Goal: Information Seeking & Learning: Learn about a topic

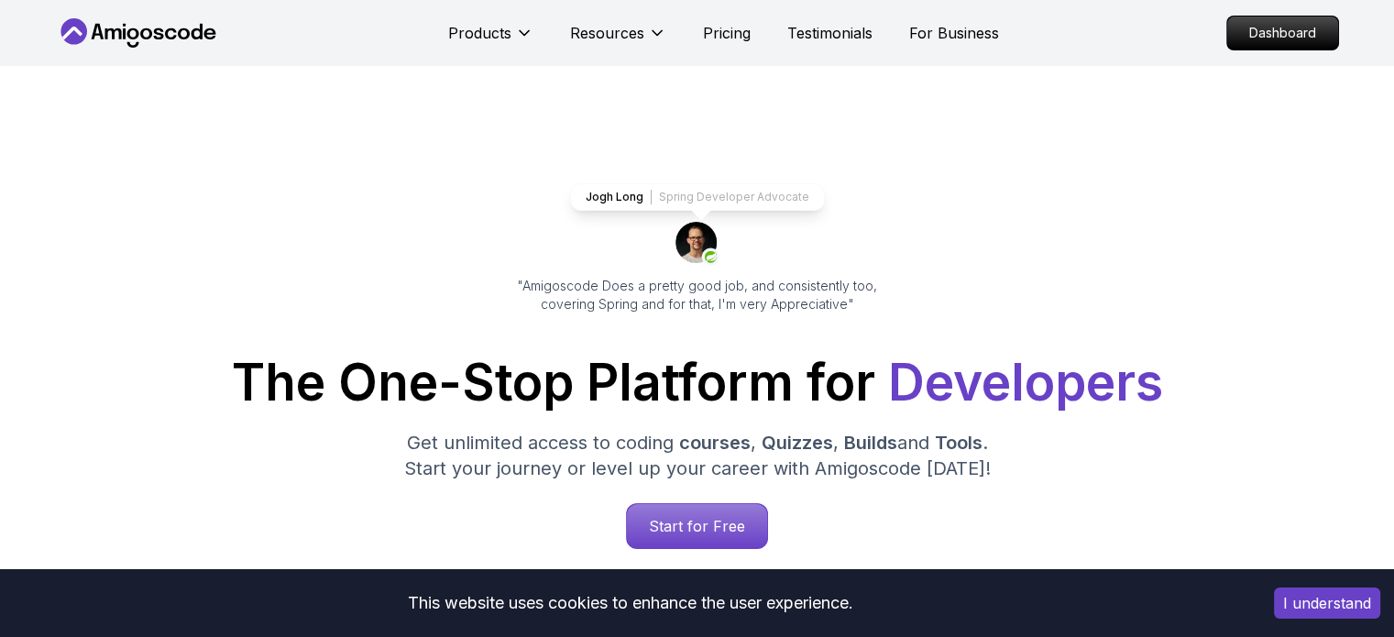
click at [158, 33] on icon at bounding box center [158, 33] width 10 height 11
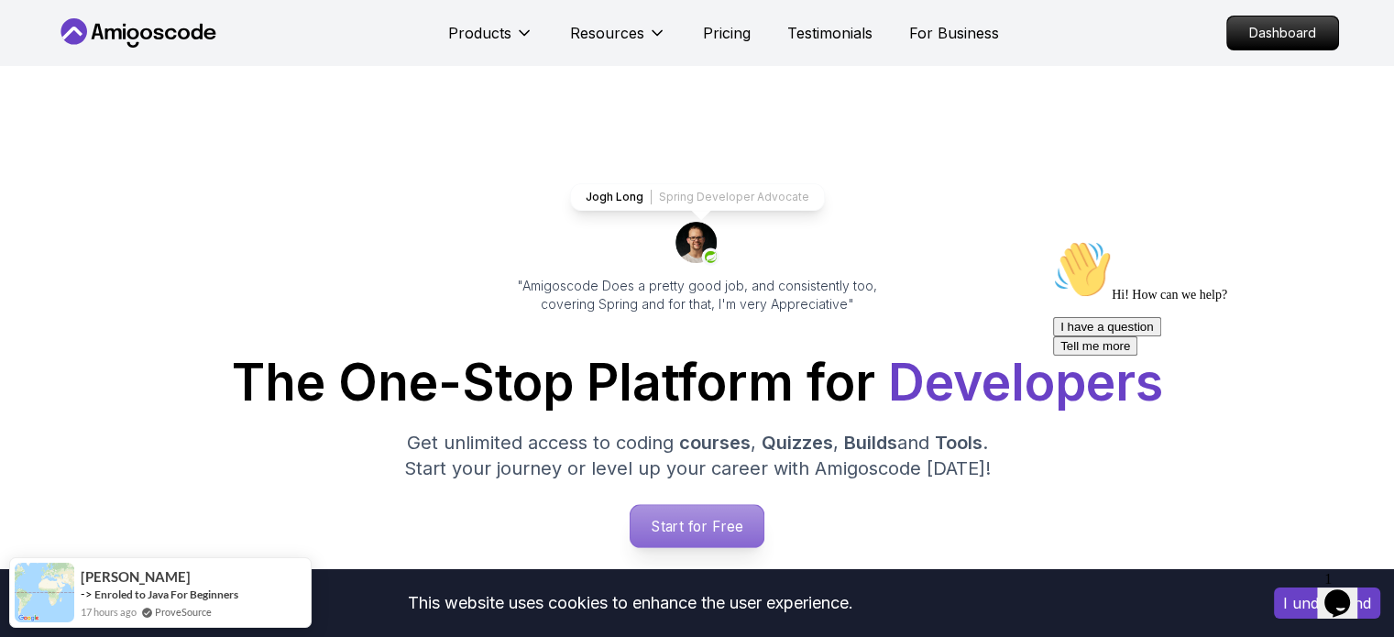
click at [681, 520] on p "Start for Free" at bounding box center [697, 526] width 133 height 42
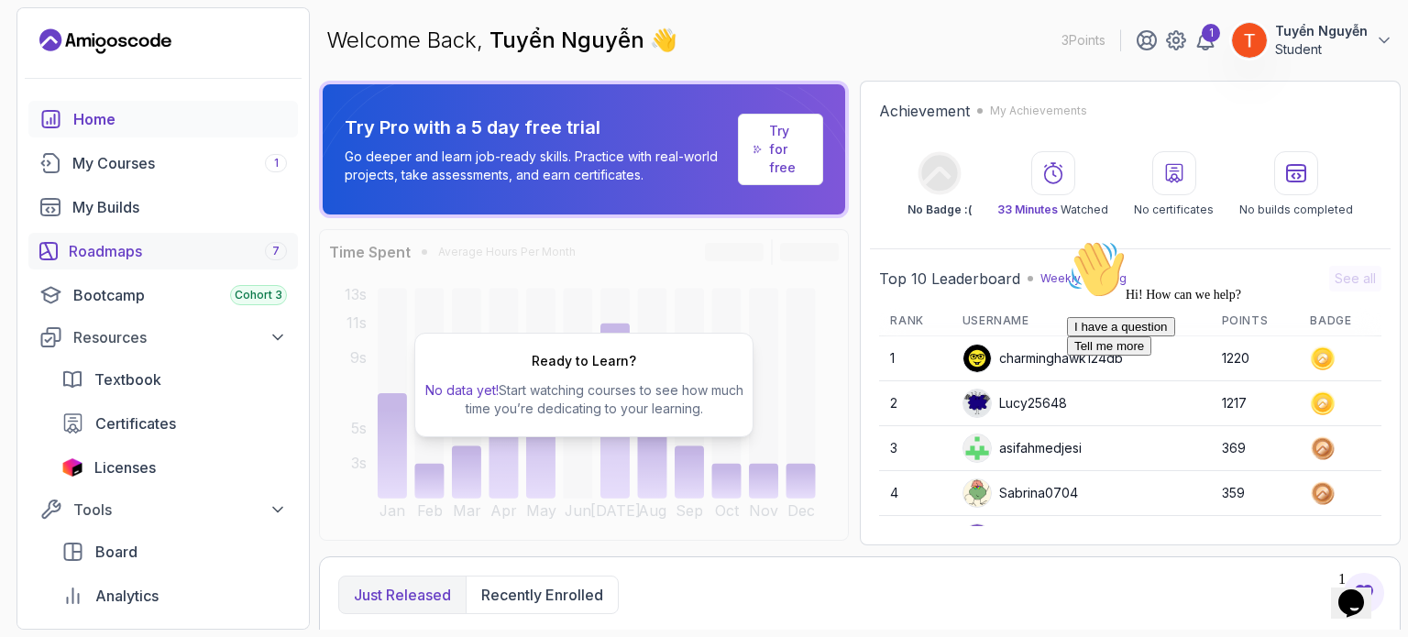
click at [119, 247] on div "Roadmaps 7" at bounding box center [178, 251] width 218 height 22
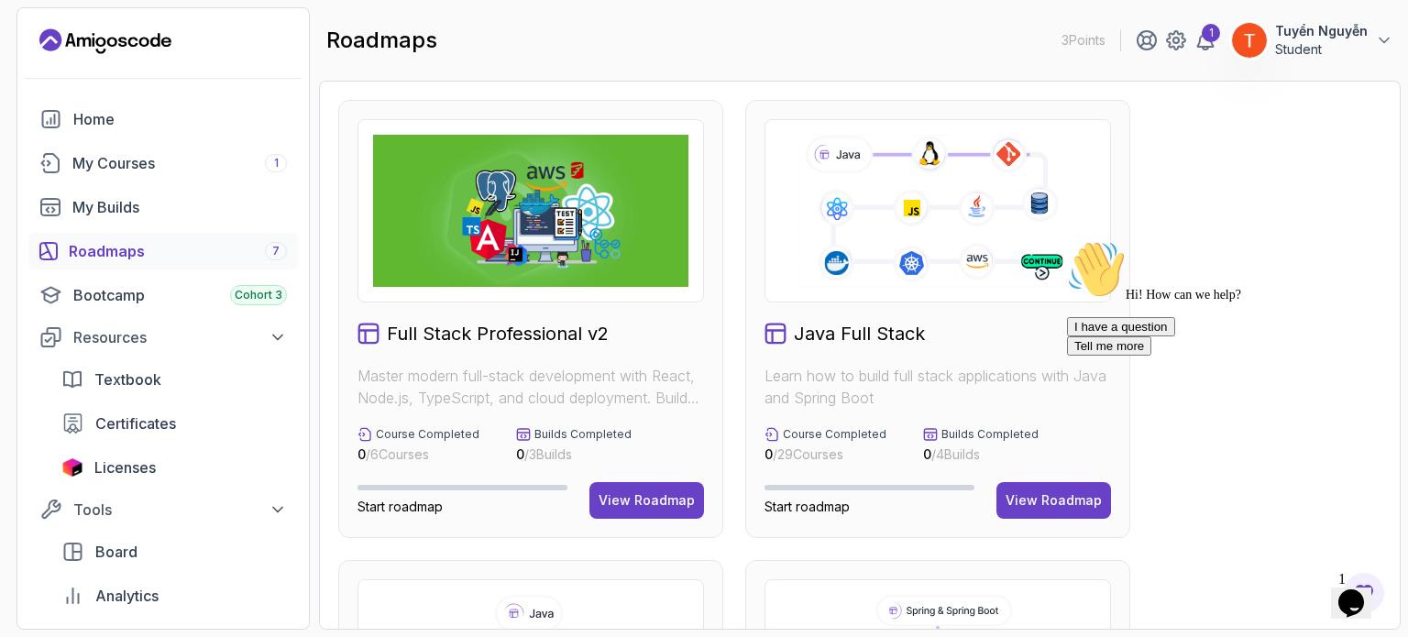
click at [1071, 356] on div "I have a question Tell me more" at bounding box center [1232, 336] width 330 height 38
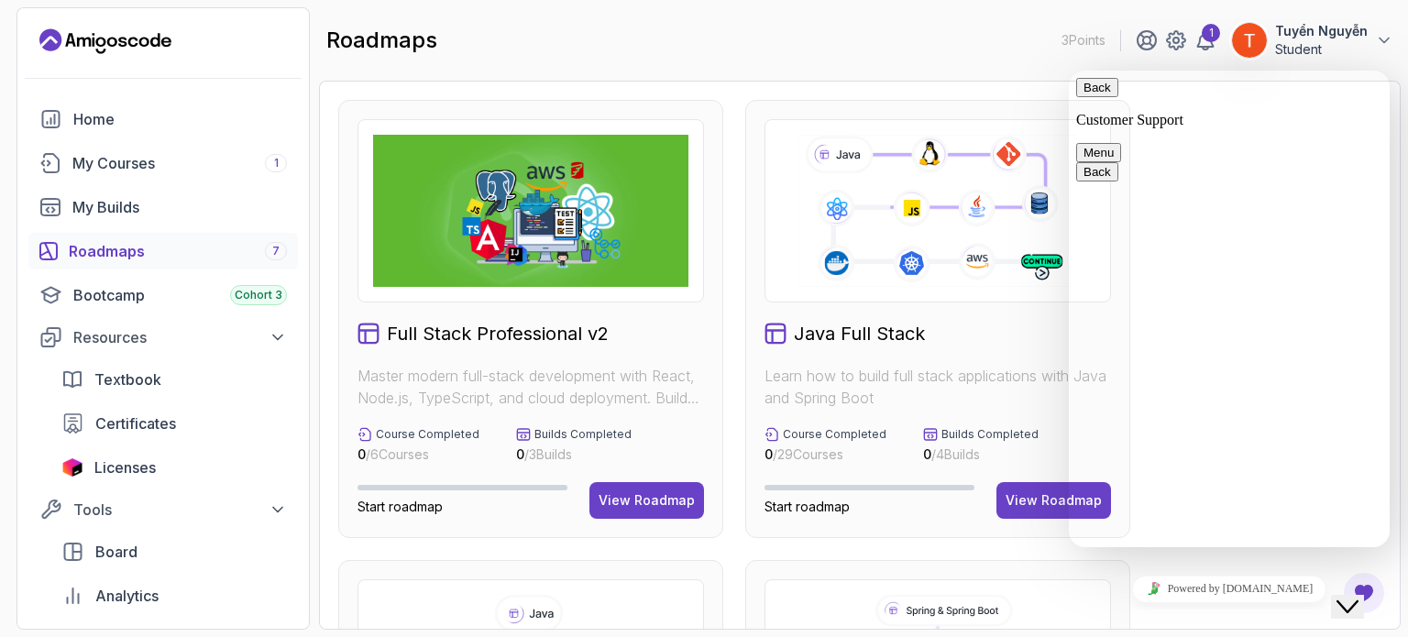
click at [1349, 595] on button "Close Chat This icon closes the chat window." at bounding box center [1347, 607] width 33 height 24
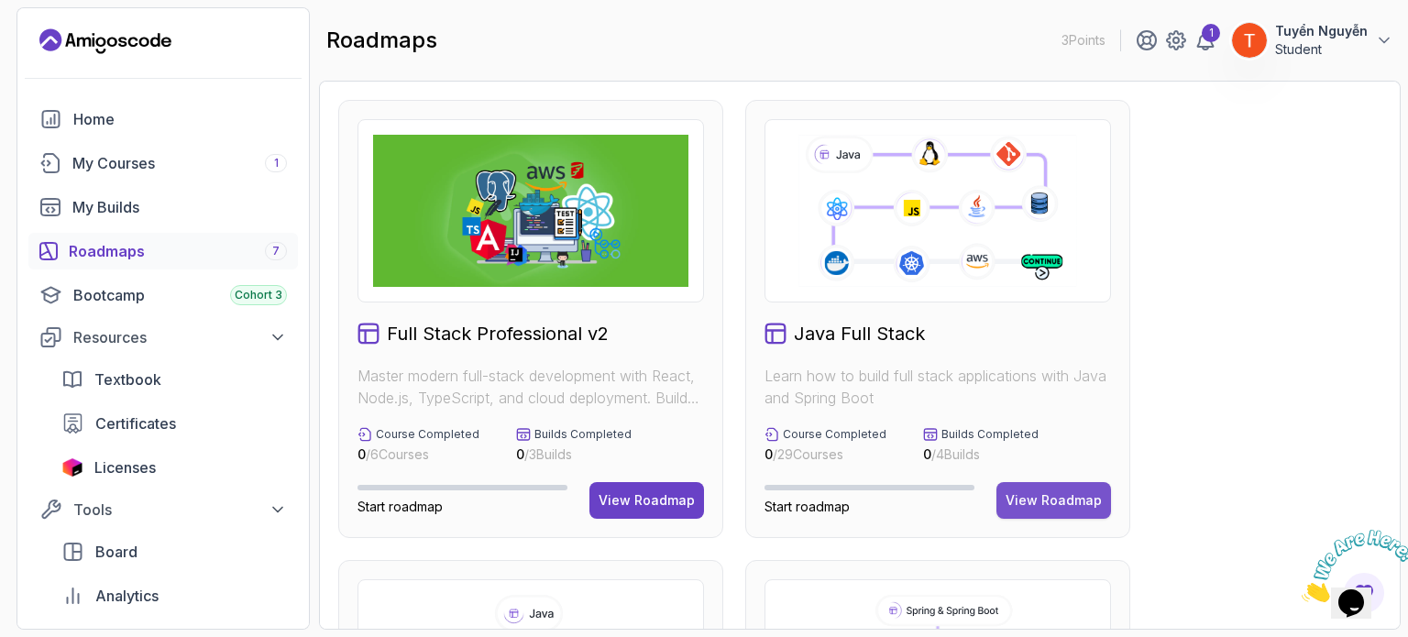
click at [1028, 487] on button "View Roadmap" at bounding box center [1053, 500] width 115 height 37
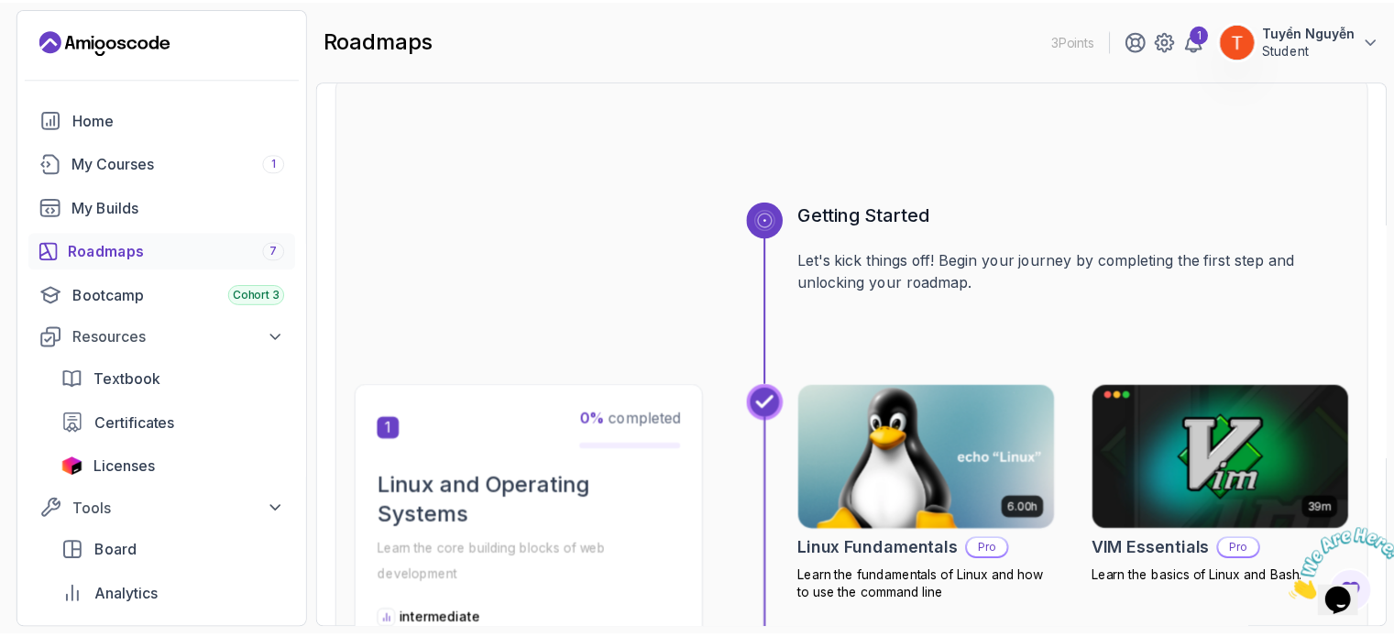
scroll to position [275, 0]
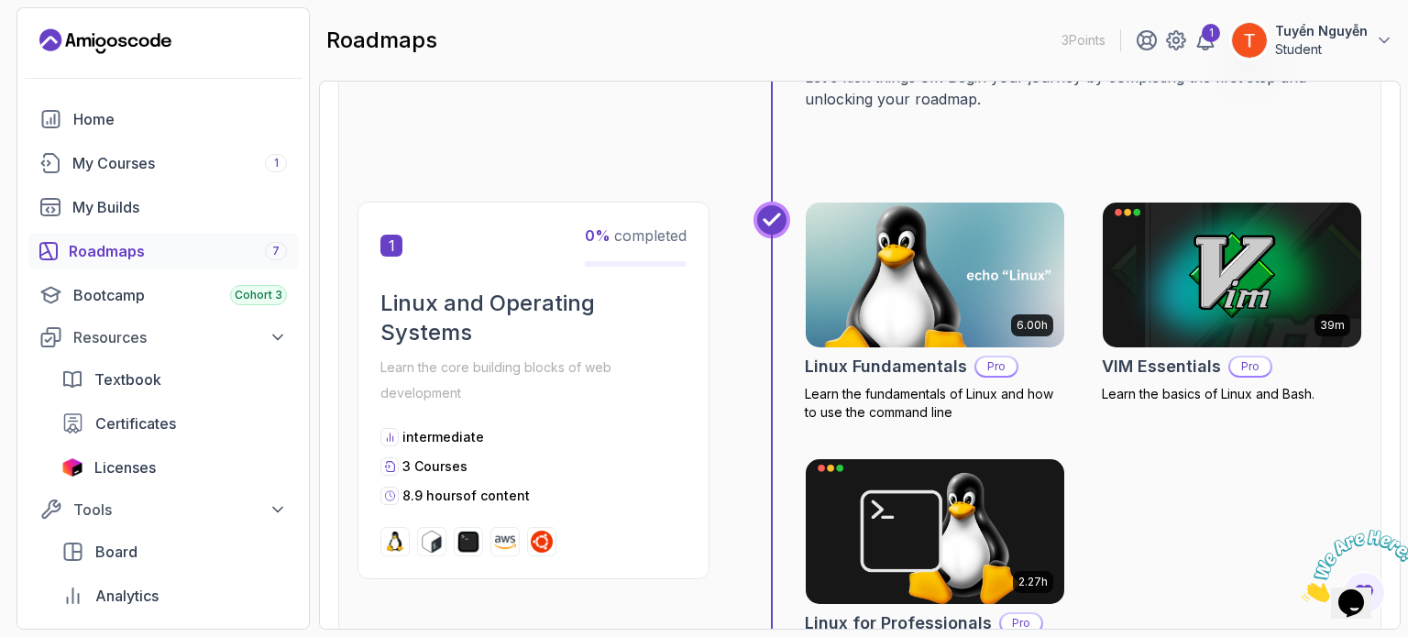
click at [891, 358] on h2 "Linux Fundamentals" at bounding box center [886, 367] width 162 height 26
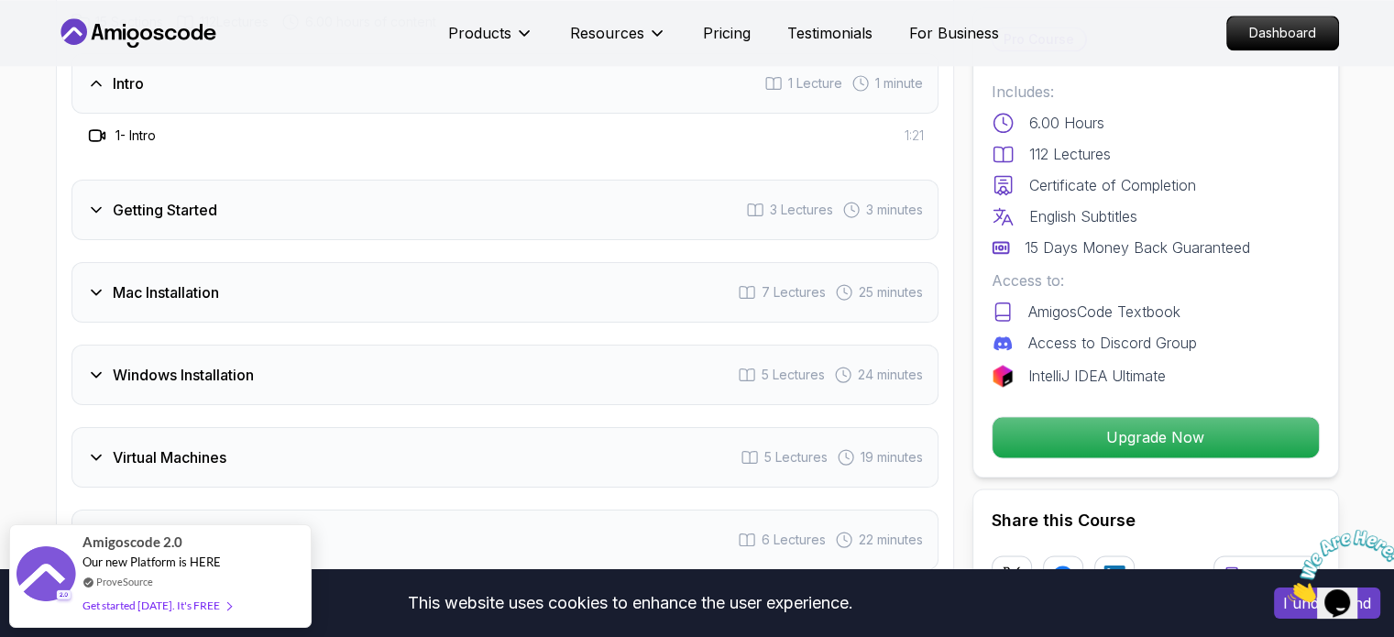
scroll to position [2398, 0]
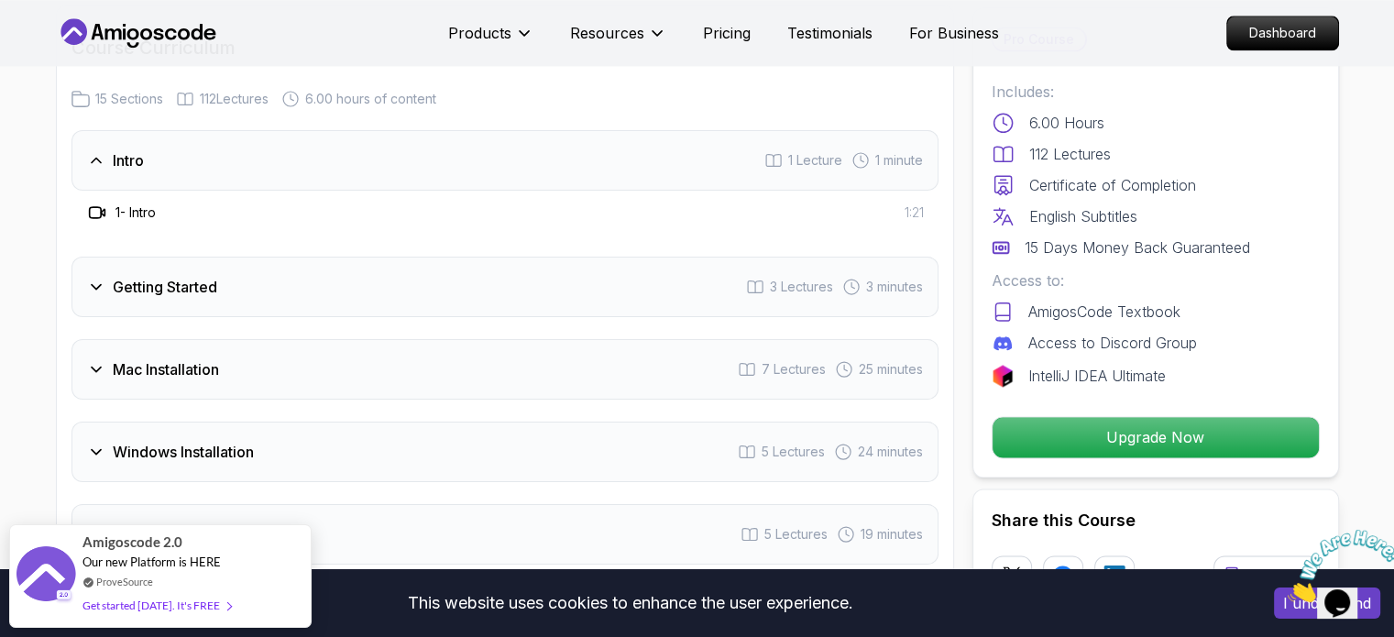
click at [181, 281] on h3 "Getting Started" at bounding box center [165, 287] width 104 height 22
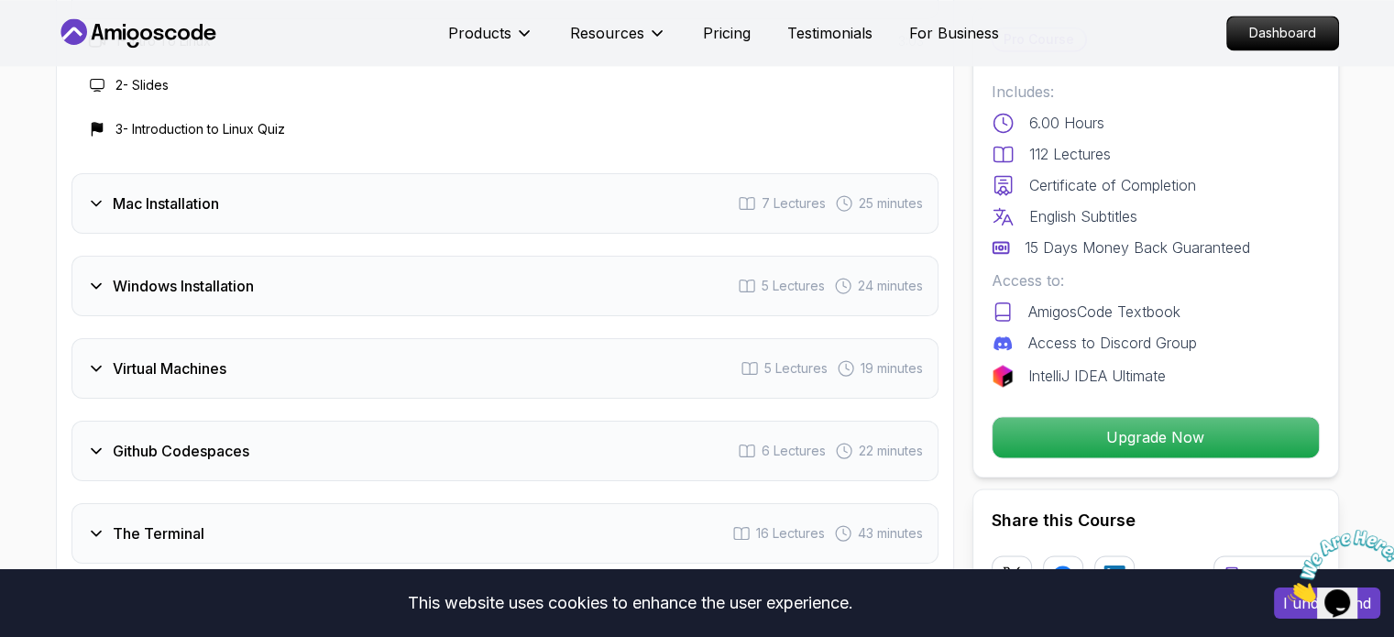
scroll to position [2673, 0]
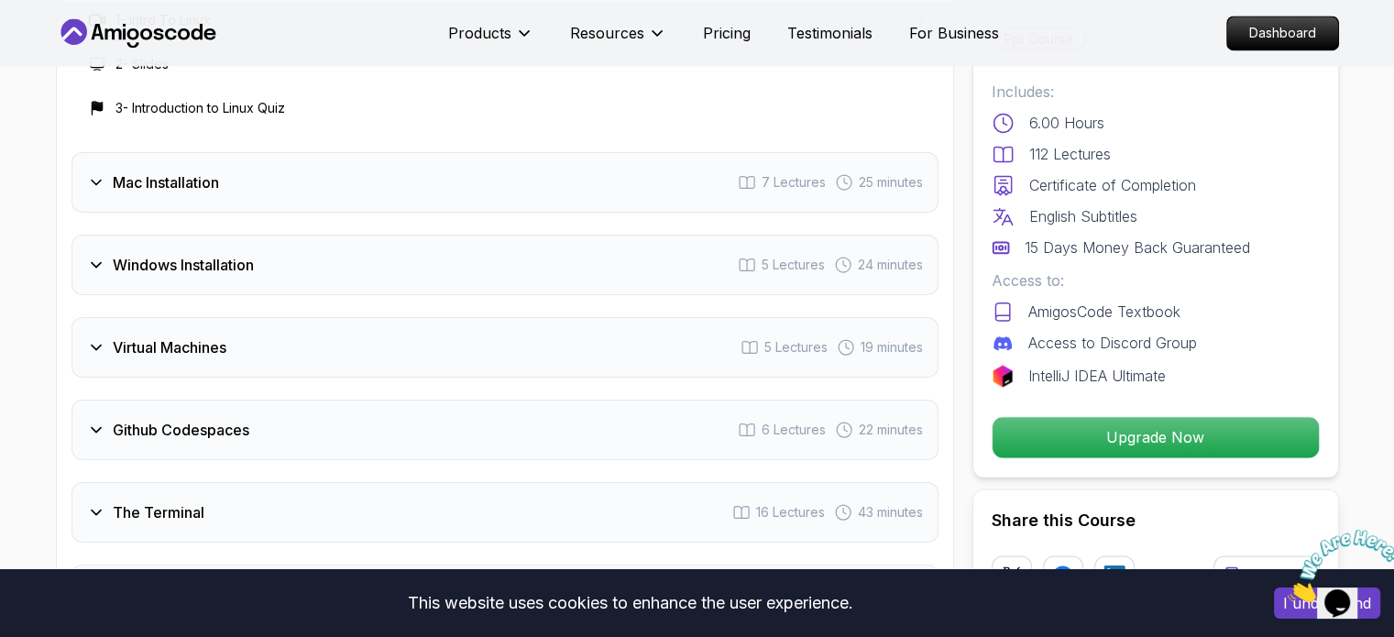
click at [187, 264] on h3 "Windows Installation" at bounding box center [183, 265] width 141 height 22
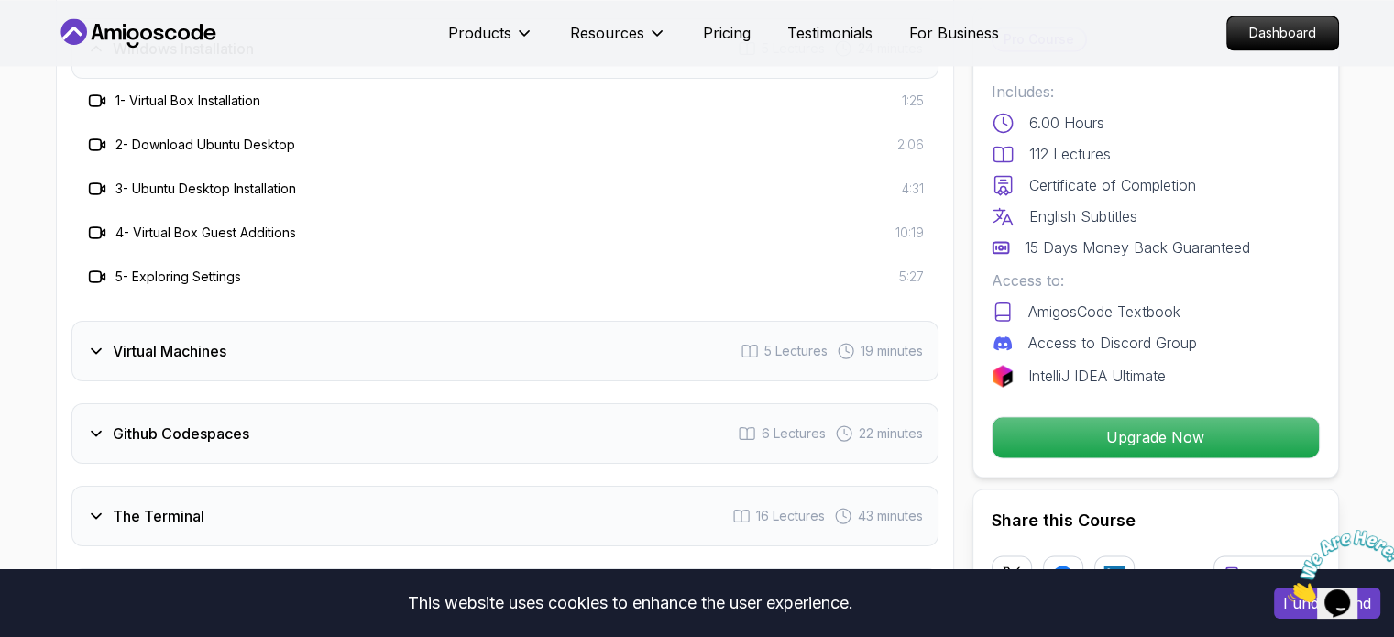
scroll to position [2856, 0]
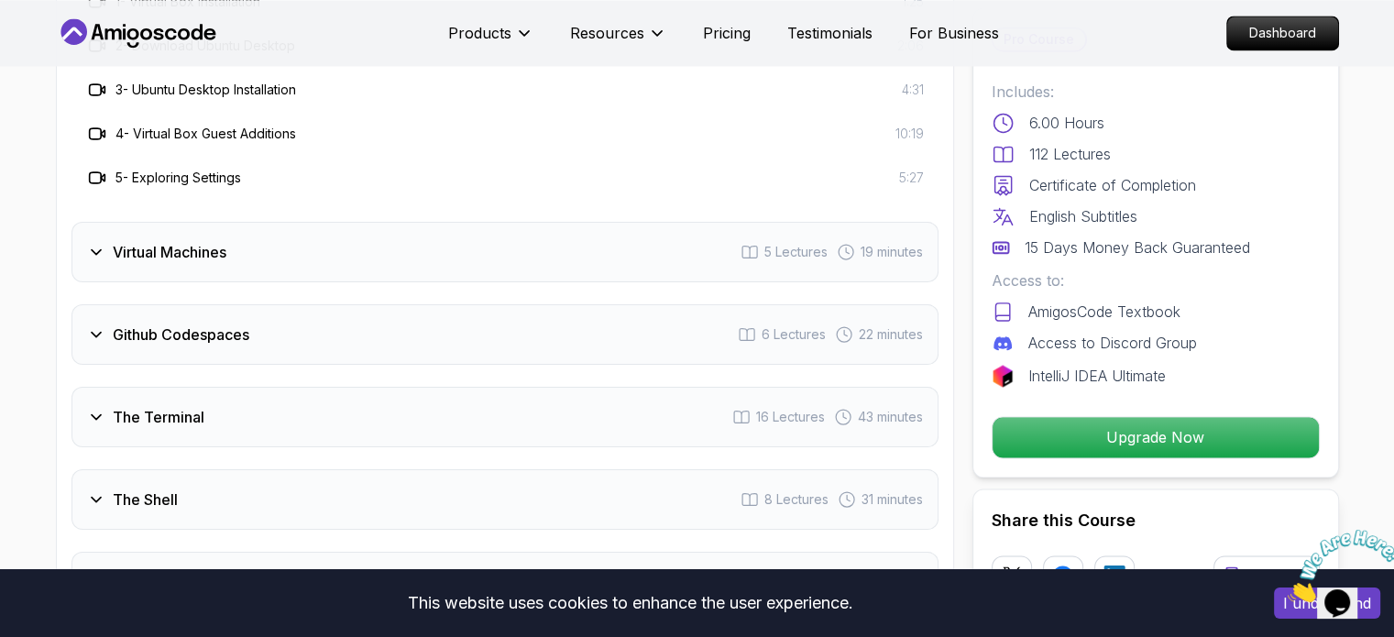
click at [201, 247] on h3 "Virtual Machines" at bounding box center [170, 252] width 114 height 22
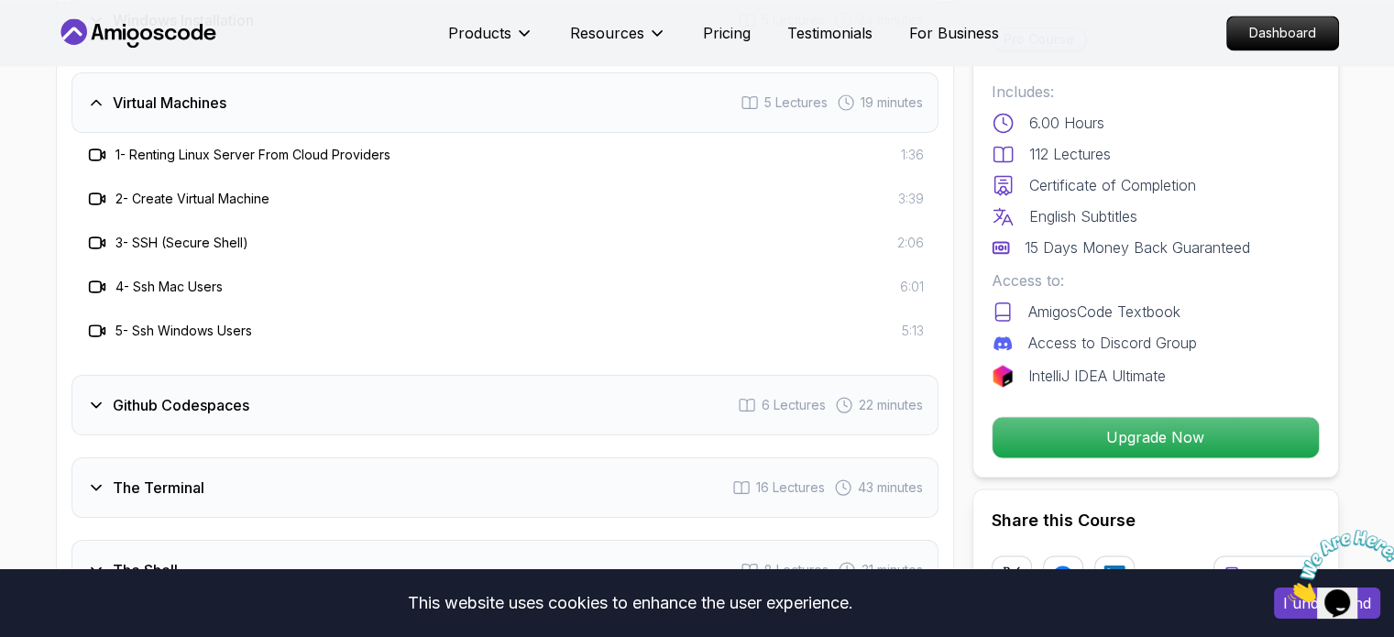
scroll to position [2673, 0]
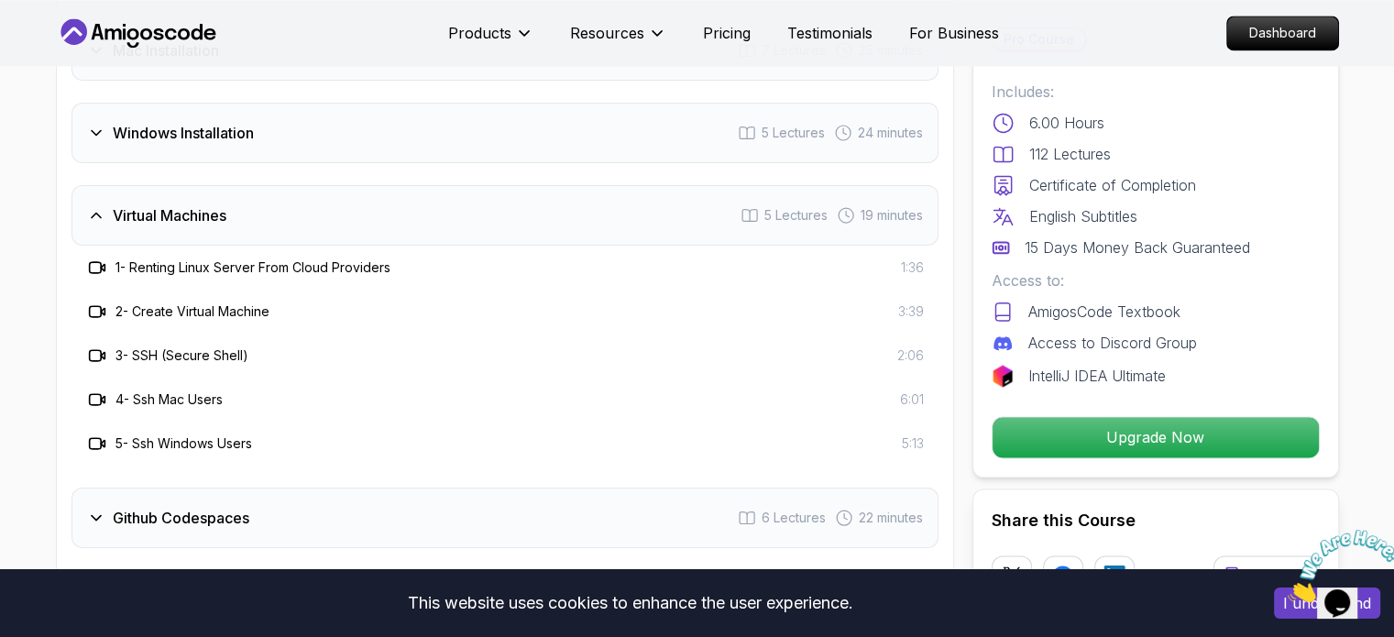
click at [219, 212] on h3 "Virtual Machines" at bounding box center [170, 215] width 114 height 22
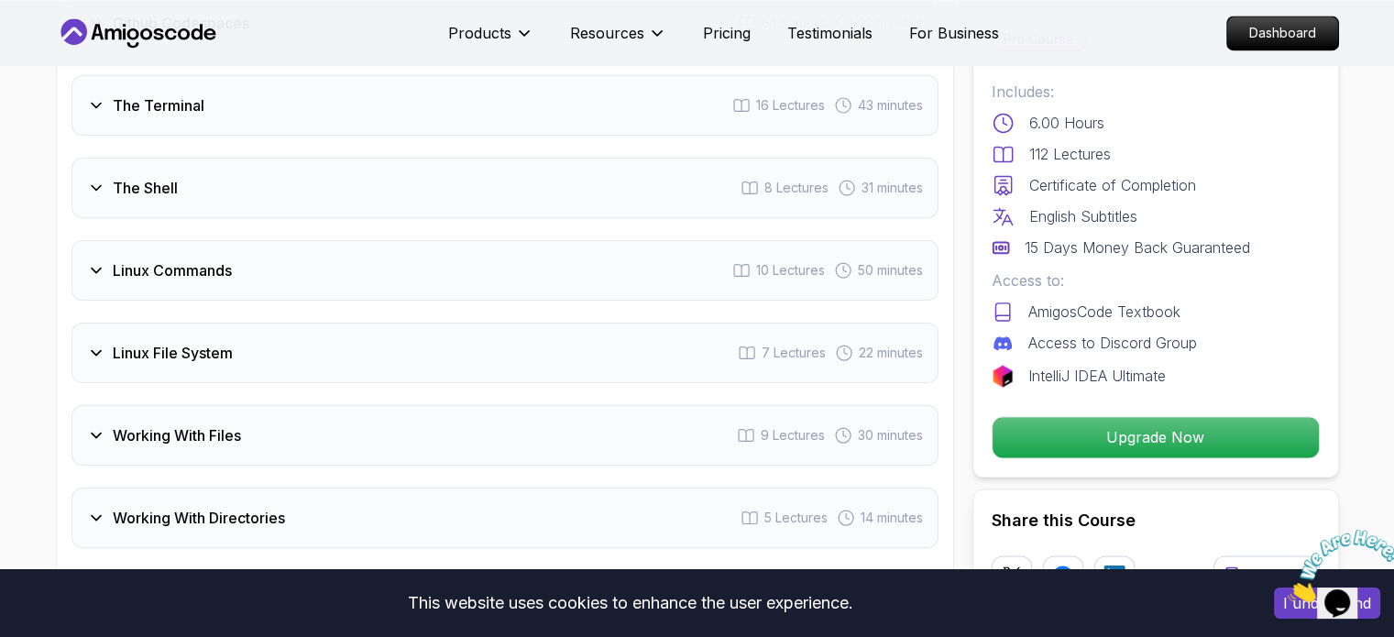
scroll to position [3040, 0]
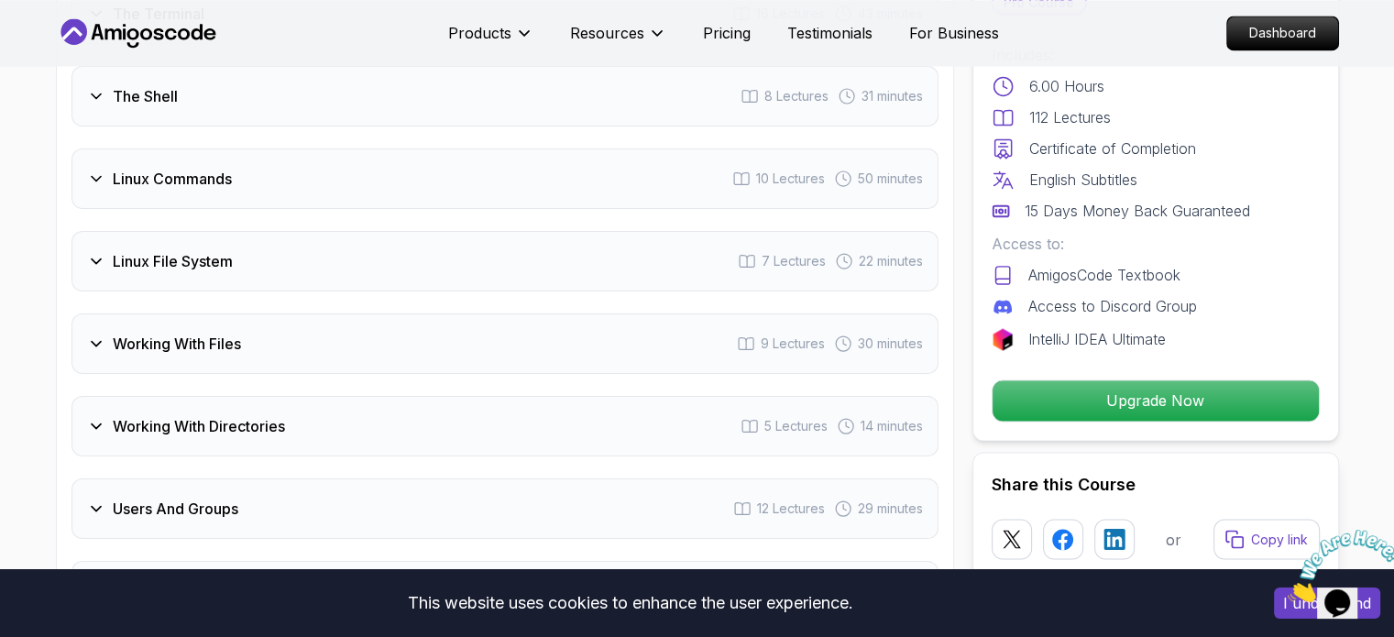
click at [231, 168] on h3 "Linux Commands" at bounding box center [172, 179] width 119 height 22
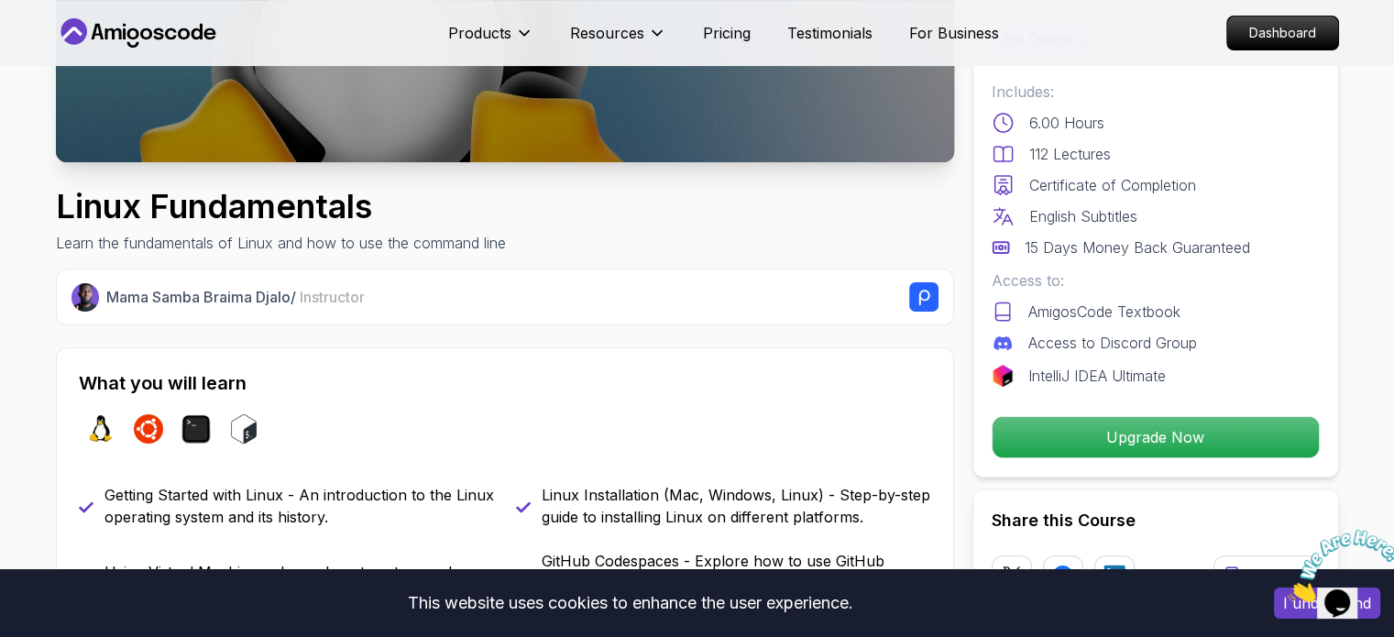
scroll to position [458, 0]
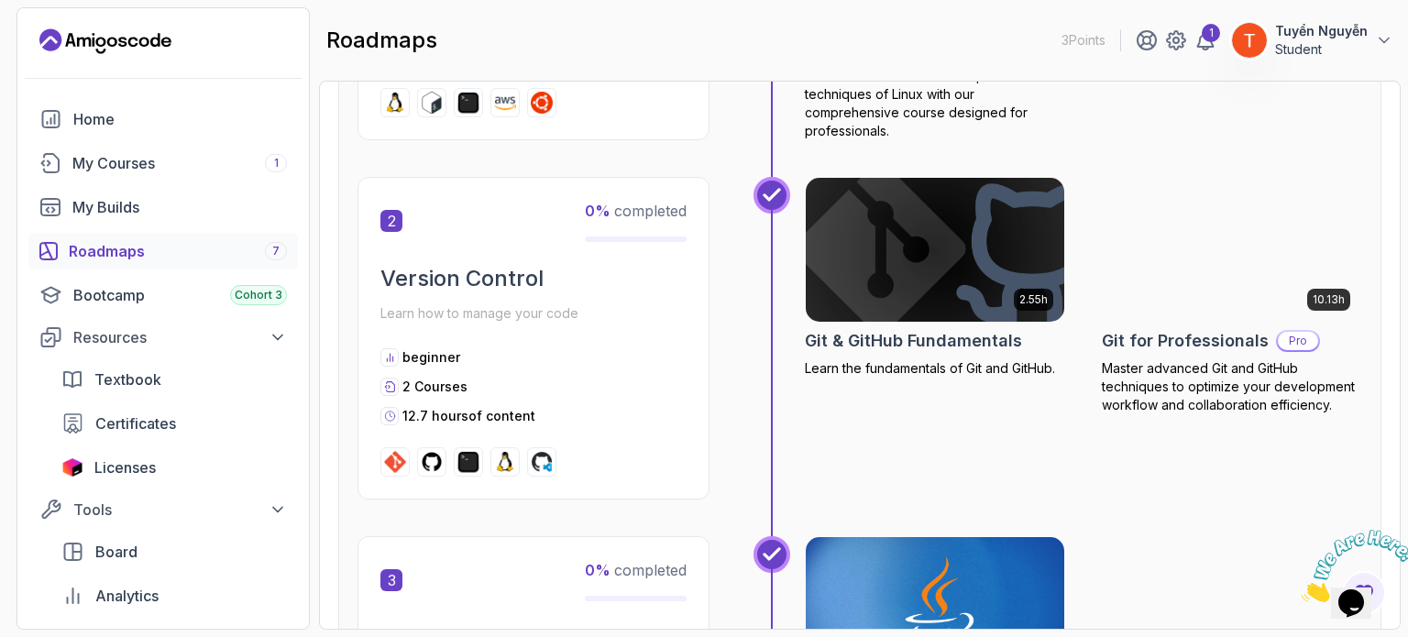
scroll to position [917, 0]
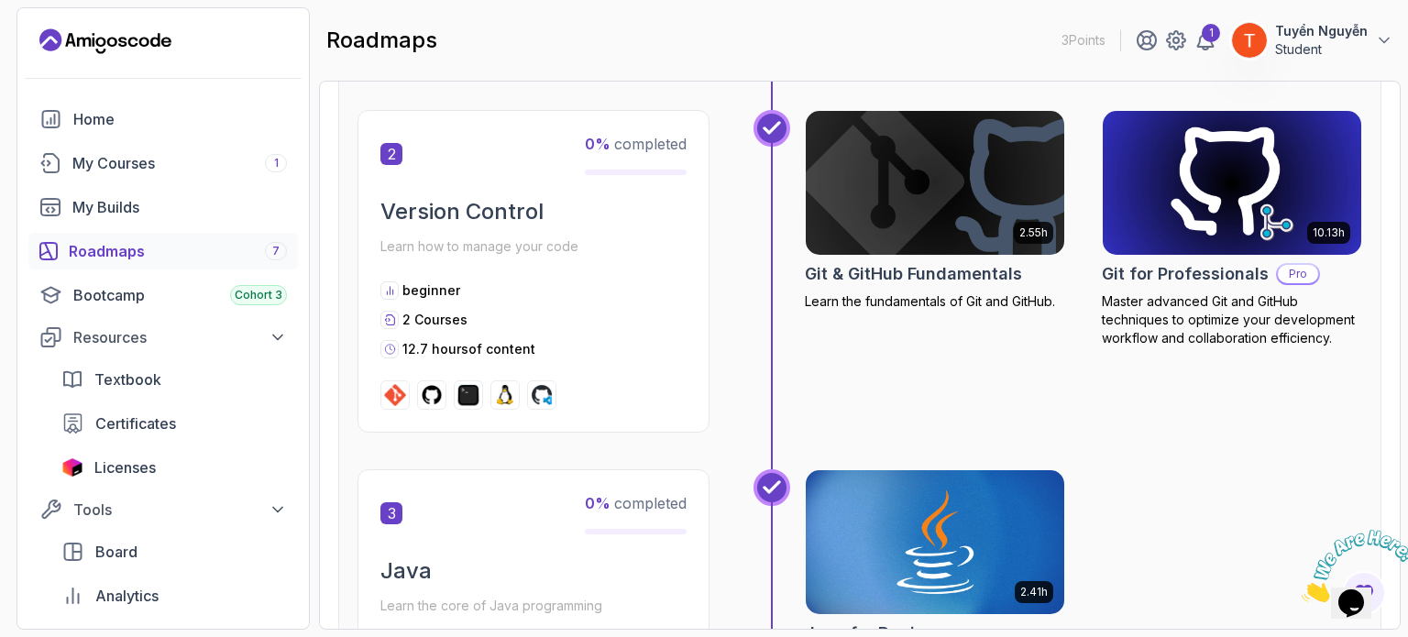
click at [1224, 264] on h2 "Git for Professionals" at bounding box center [1185, 274] width 167 height 26
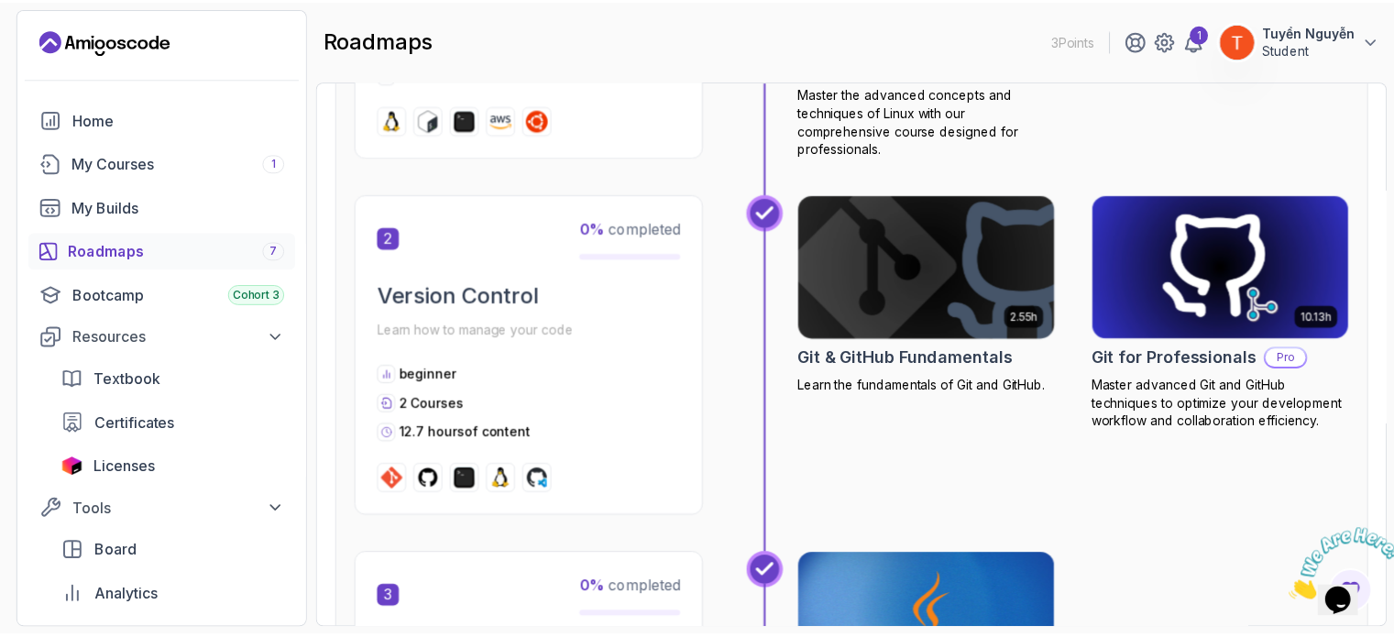
scroll to position [733, 0]
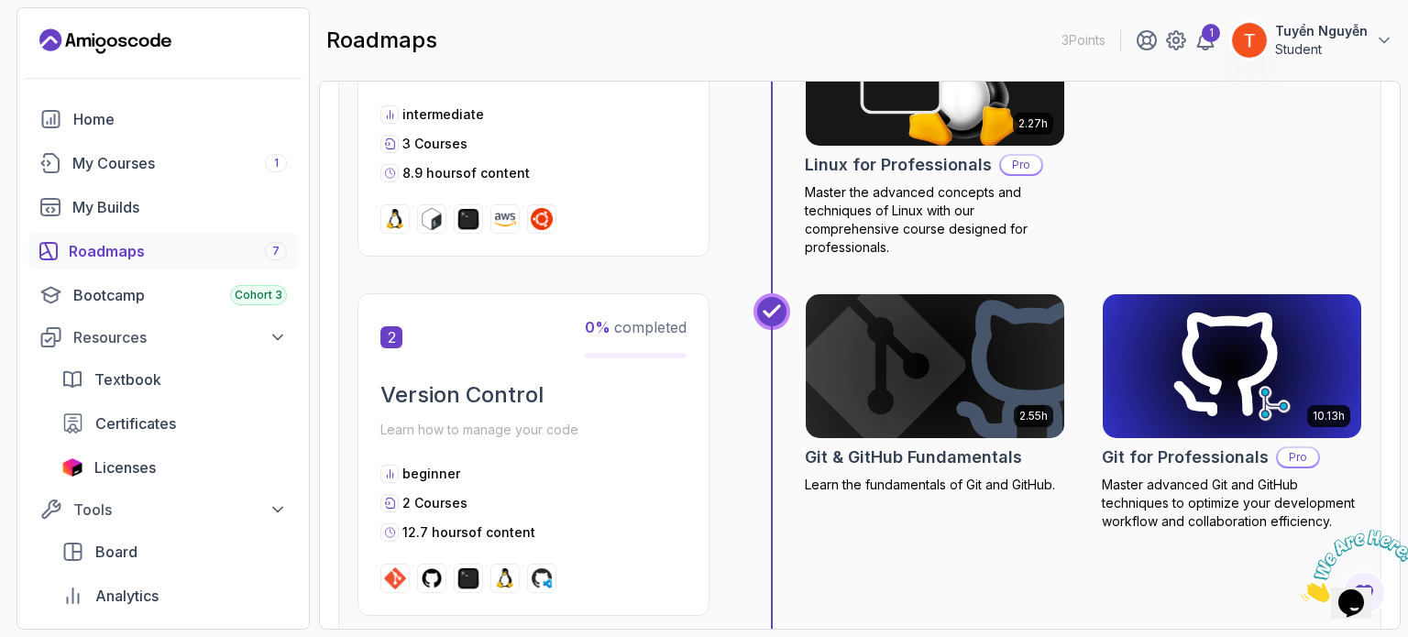
click at [948, 409] on img at bounding box center [934, 367] width 271 height 152
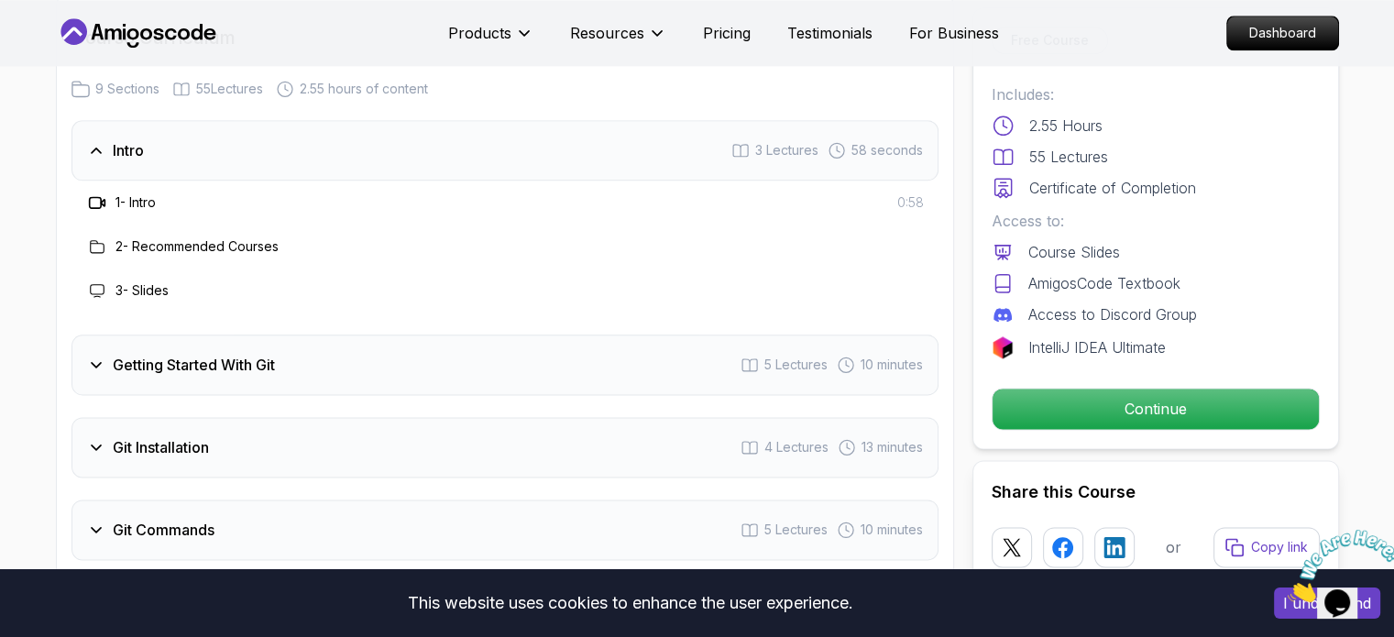
scroll to position [2281, 0]
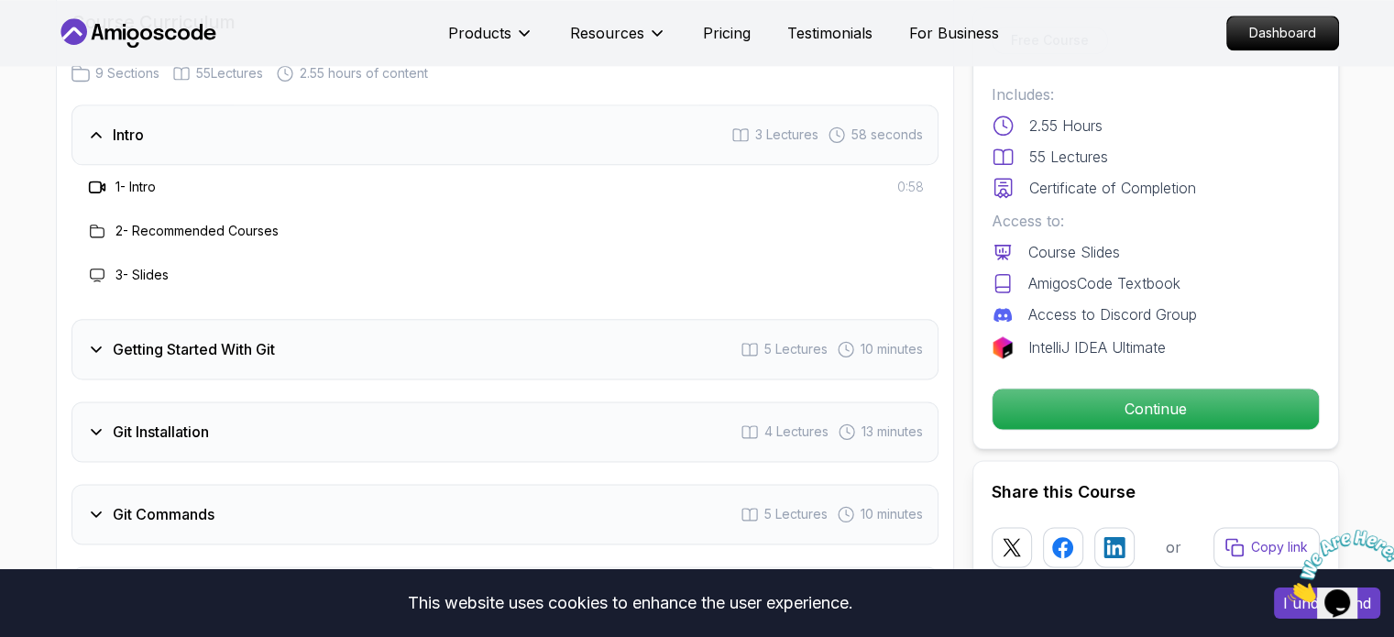
click at [155, 340] on h3 "Getting Started With Git" at bounding box center [194, 349] width 162 height 22
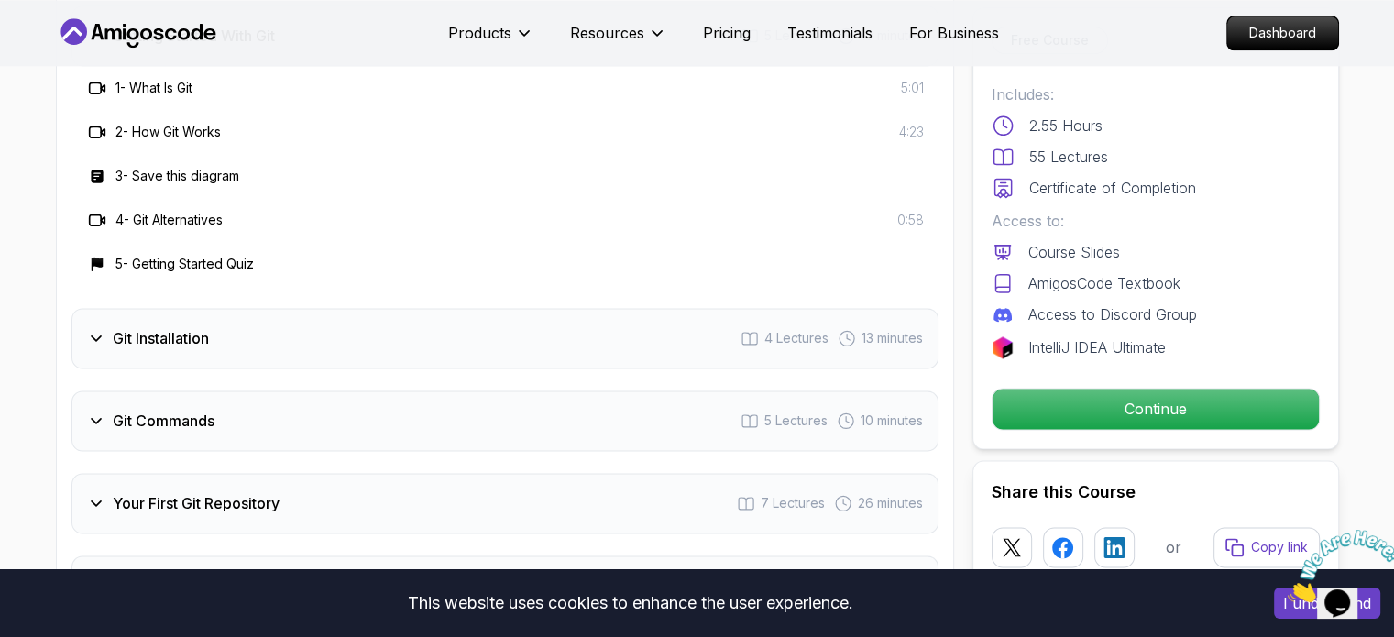
scroll to position [2464, 0]
click at [202, 351] on div "Git Installation 4 Lectures 13 minutes" at bounding box center [504, 336] width 867 height 60
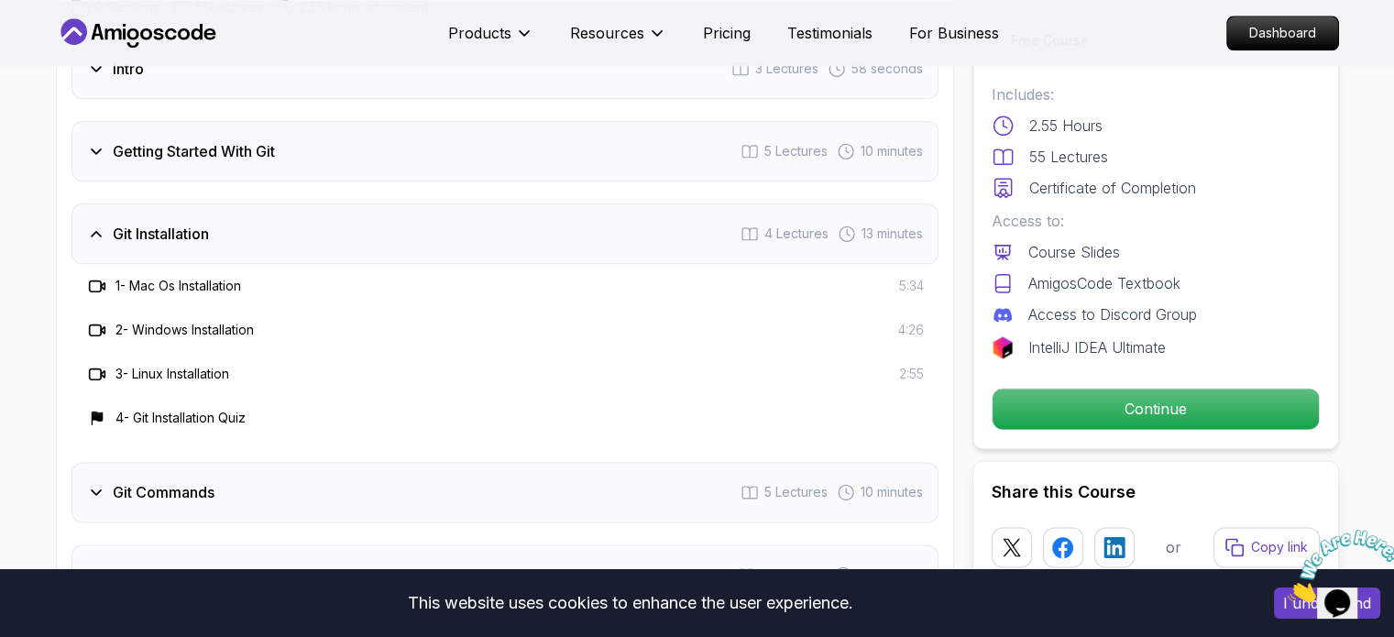
scroll to position [2281, 0]
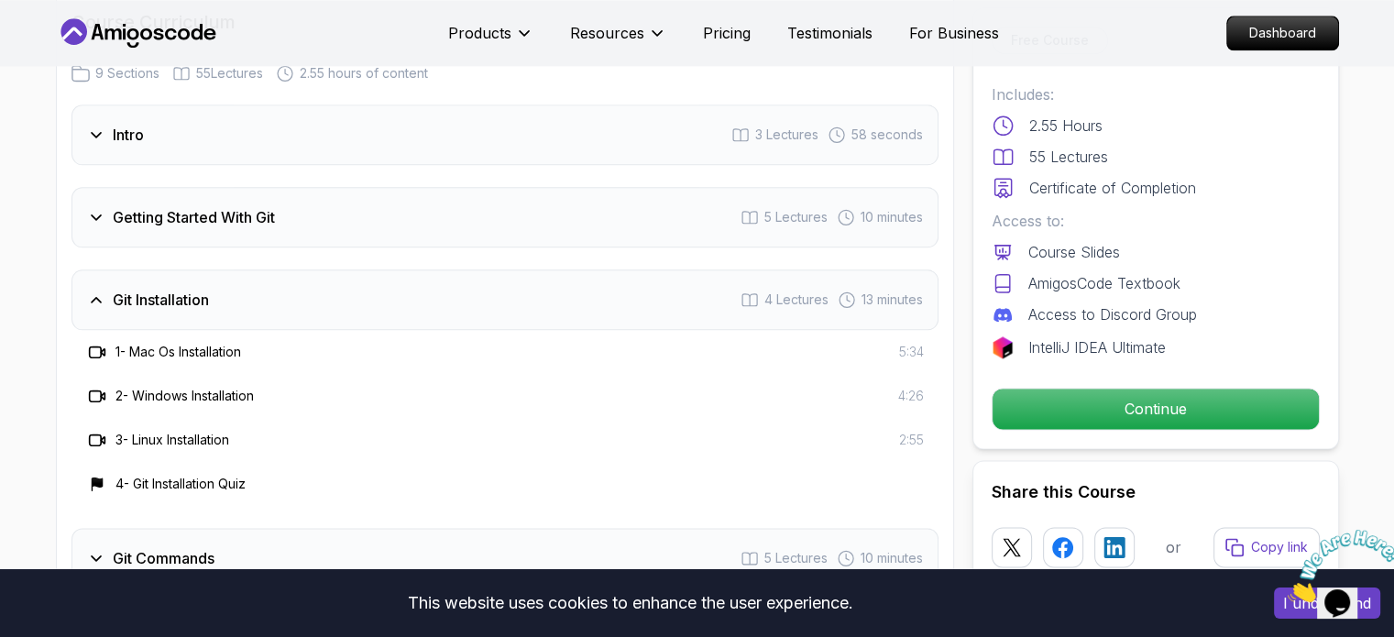
click at [178, 394] on h3 "2 - Windows Installation" at bounding box center [184, 396] width 138 height 18
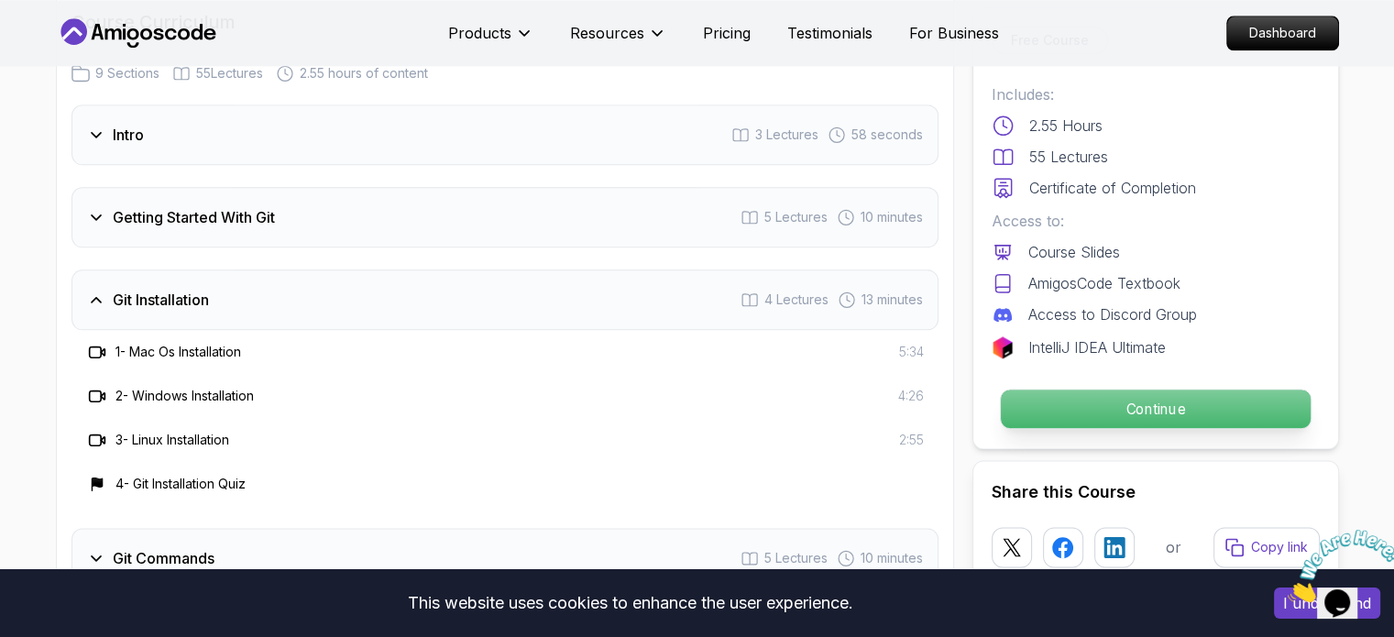
click at [1060, 415] on p "Continue" at bounding box center [1155, 409] width 310 height 38
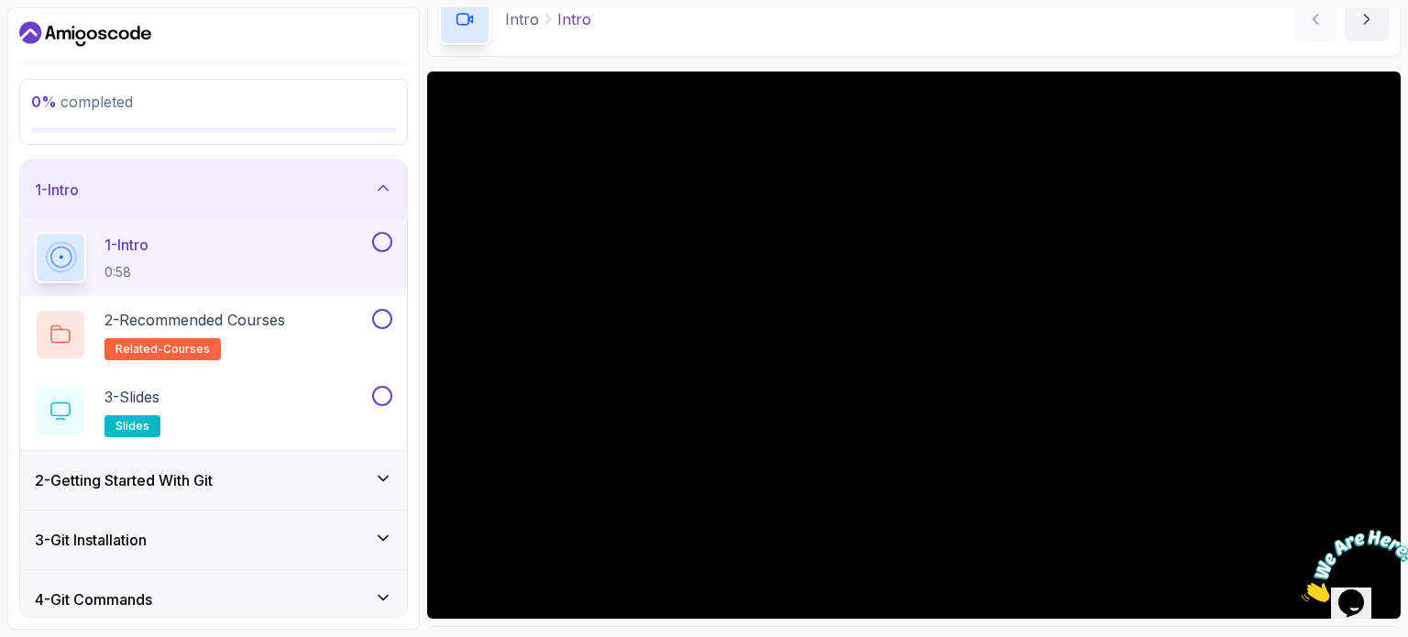
scroll to position [183, 0]
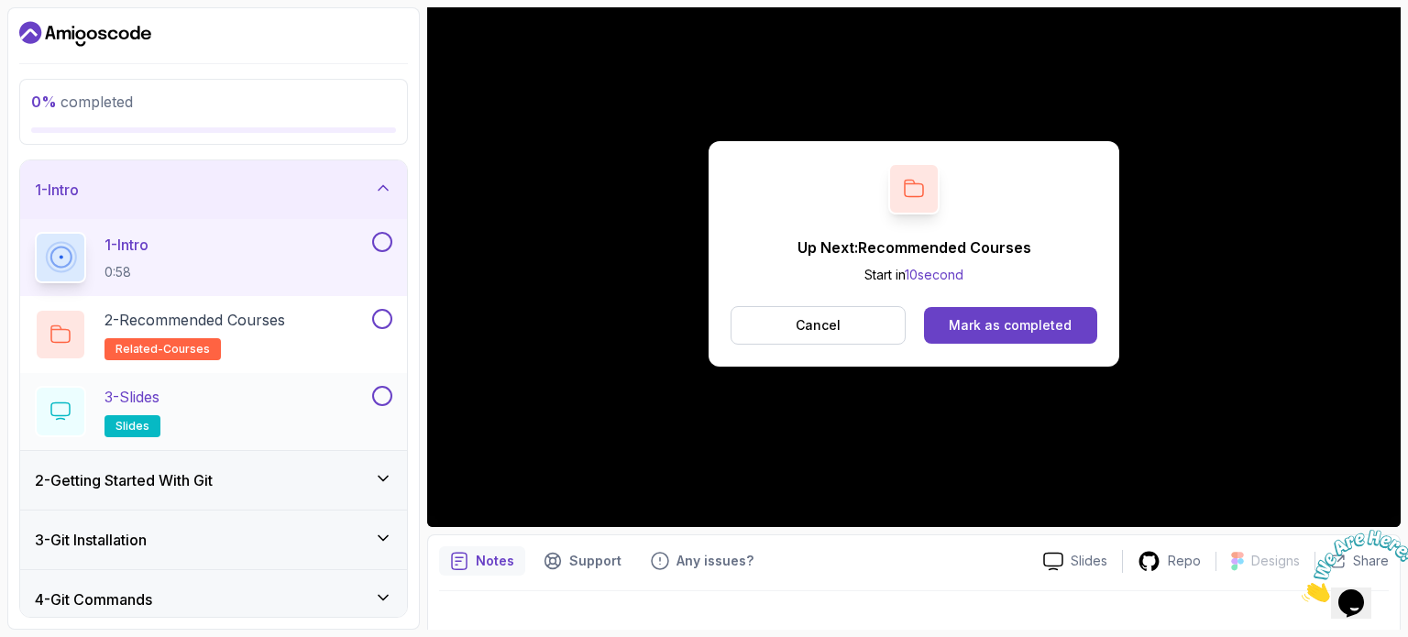
click at [178, 390] on div "3 - Slides slides" at bounding box center [202, 411] width 334 height 51
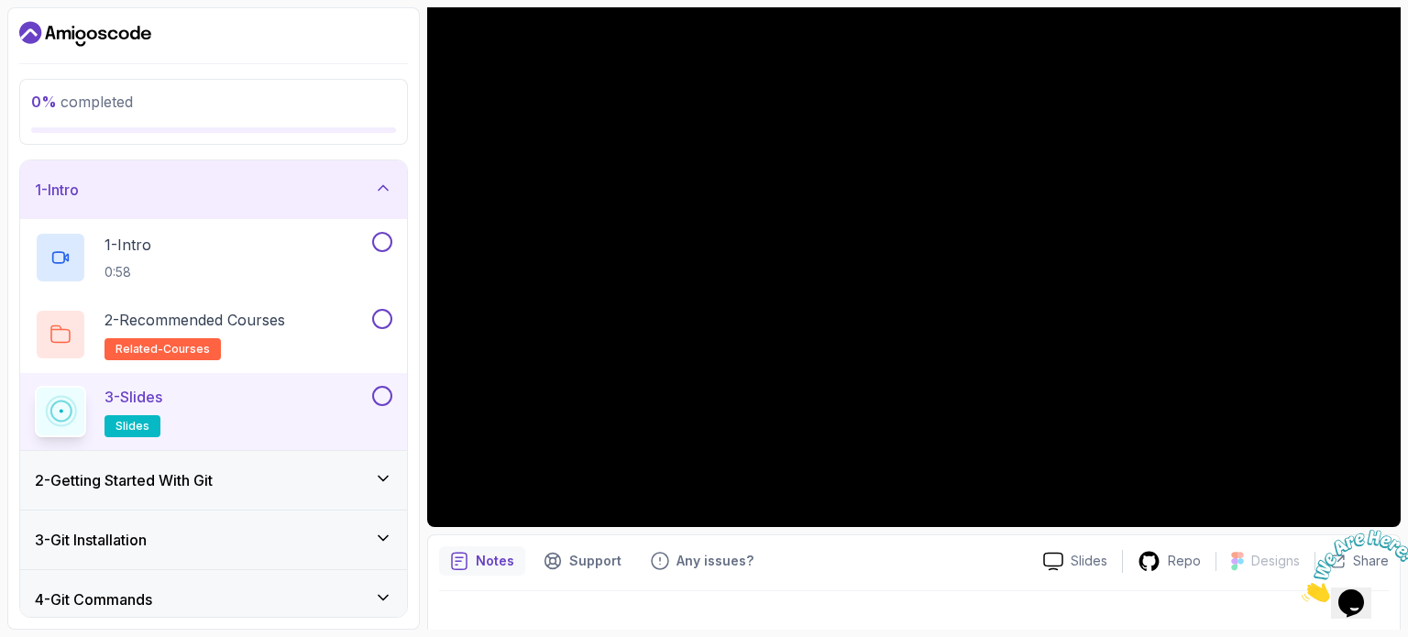
click at [235, 404] on div "3 - Slides slides" at bounding box center [202, 411] width 334 height 51
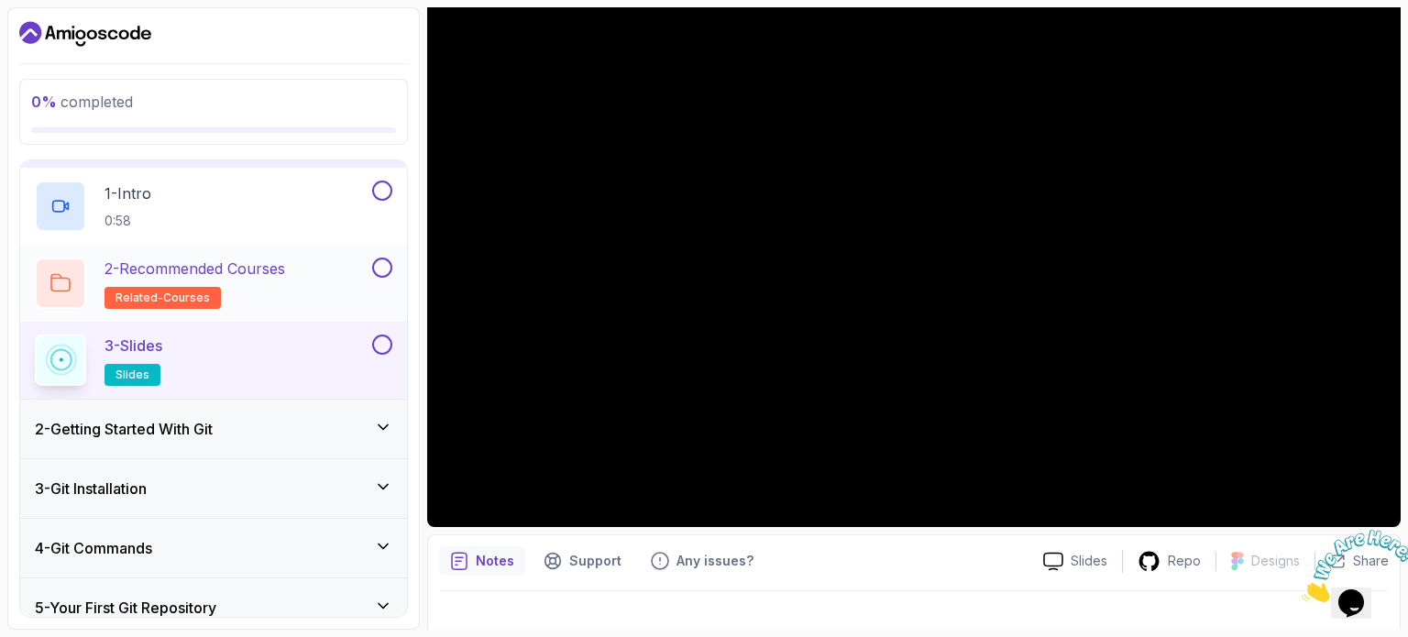
scroll to position [183, 0]
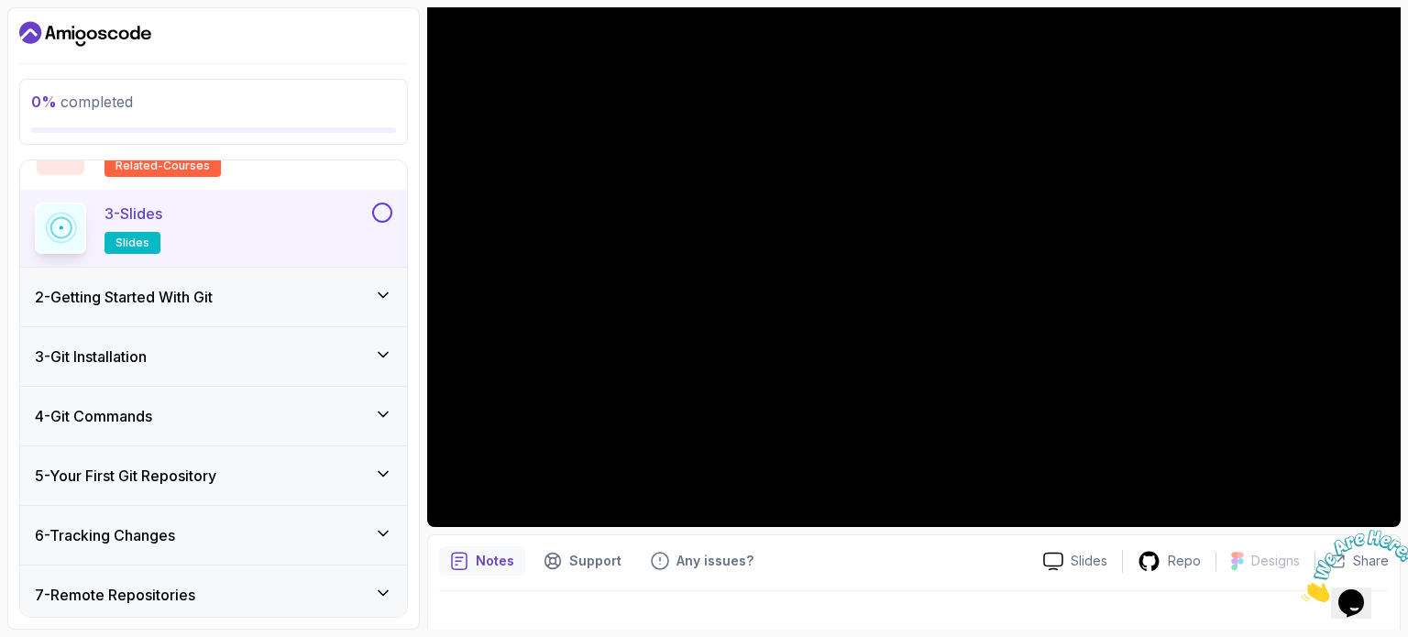
click at [231, 290] on div "2 - Getting Started With Git" at bounding box center [213, 297] width 357 height 22
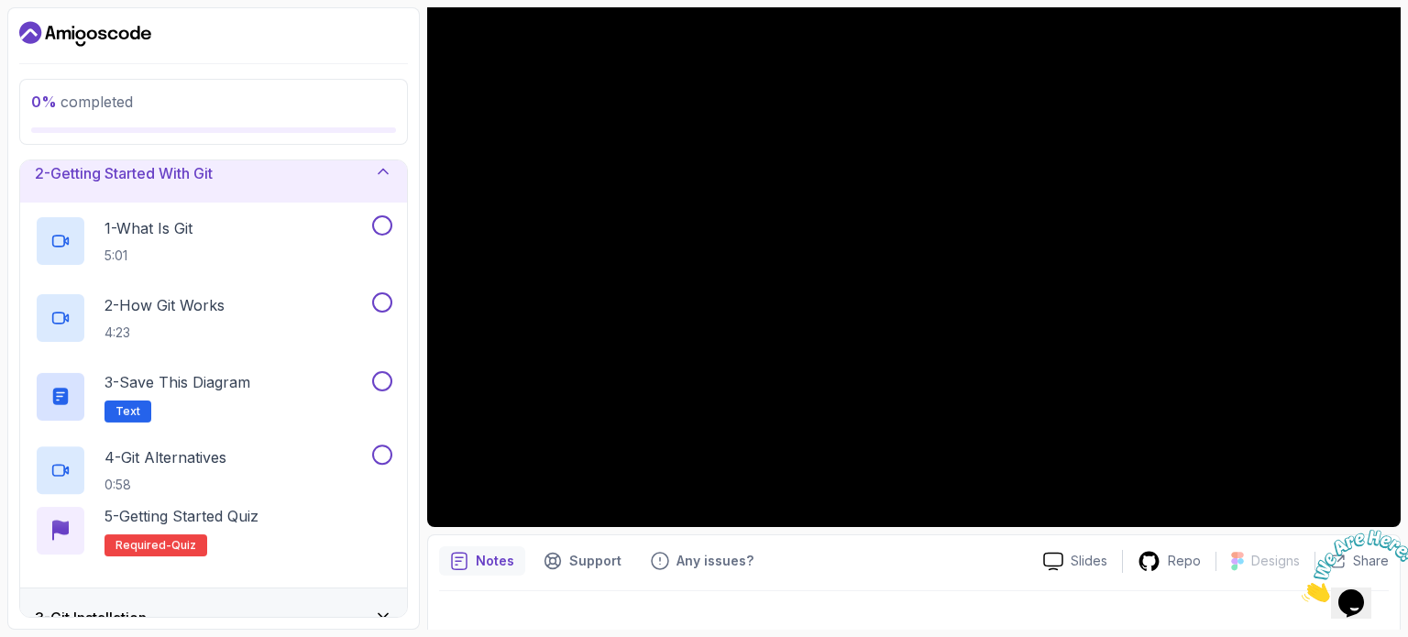
scroll to position [76, 0]
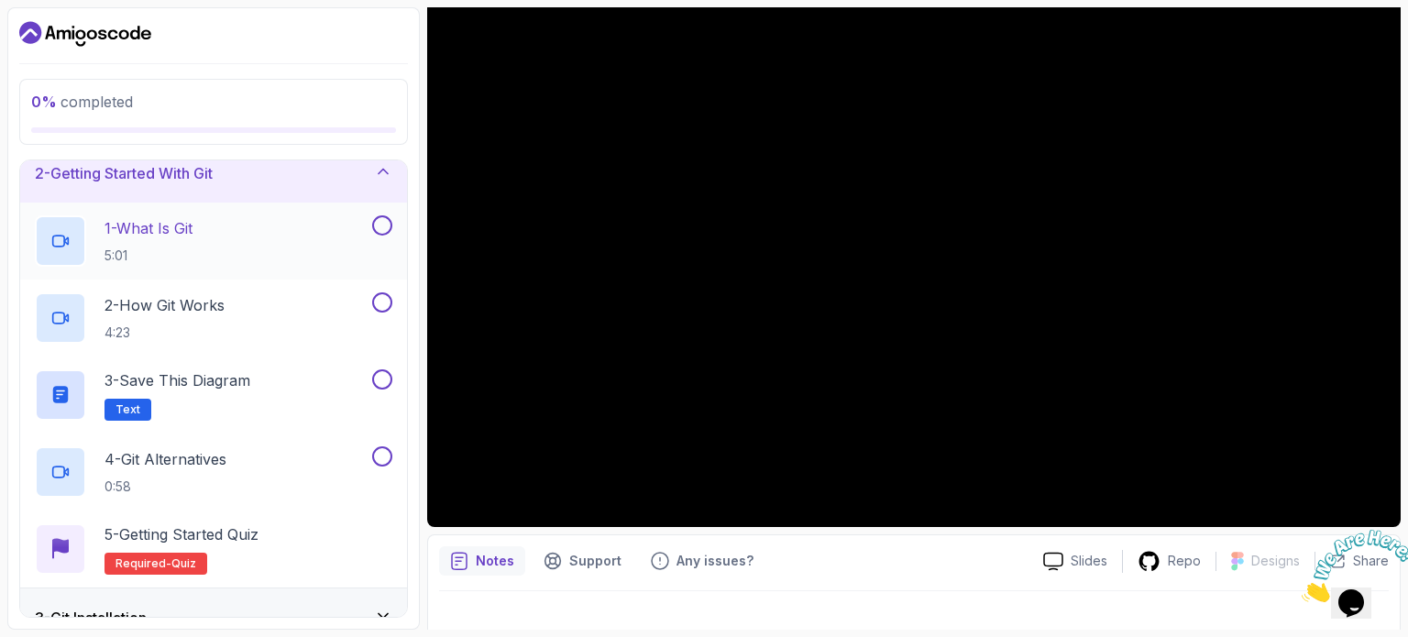
click at [214, 223] on div "1 - What Is Git 5:01" at bounding box center [202, 240] width 334 height 51
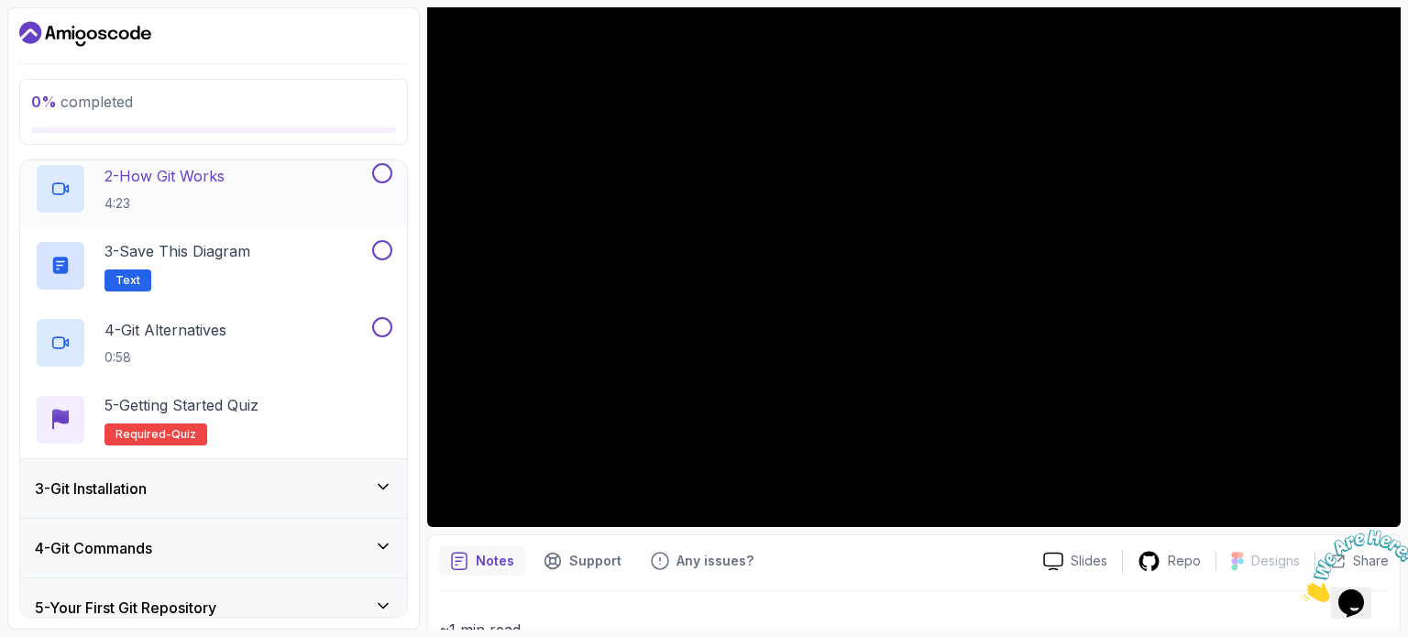
scroll to position [443, 0]
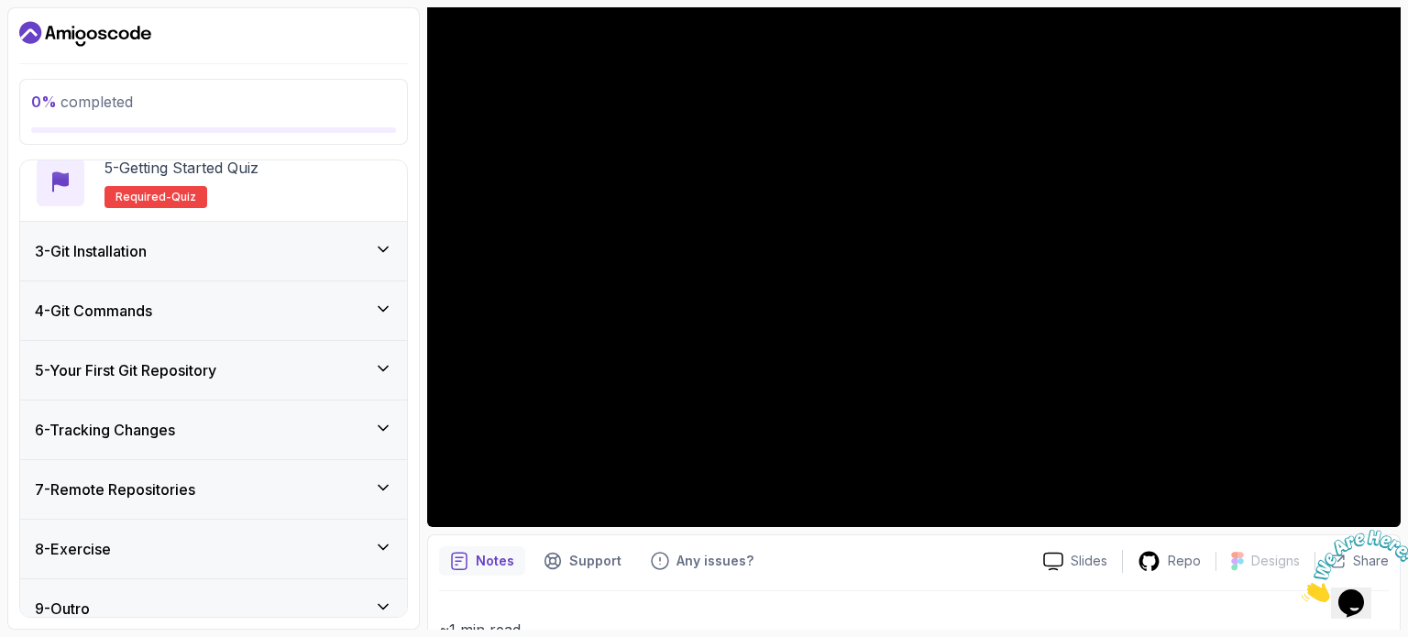
click at [126, 244] on h3 "3 - Git Installation" at bounding box center [91, 251] width 112 height 22
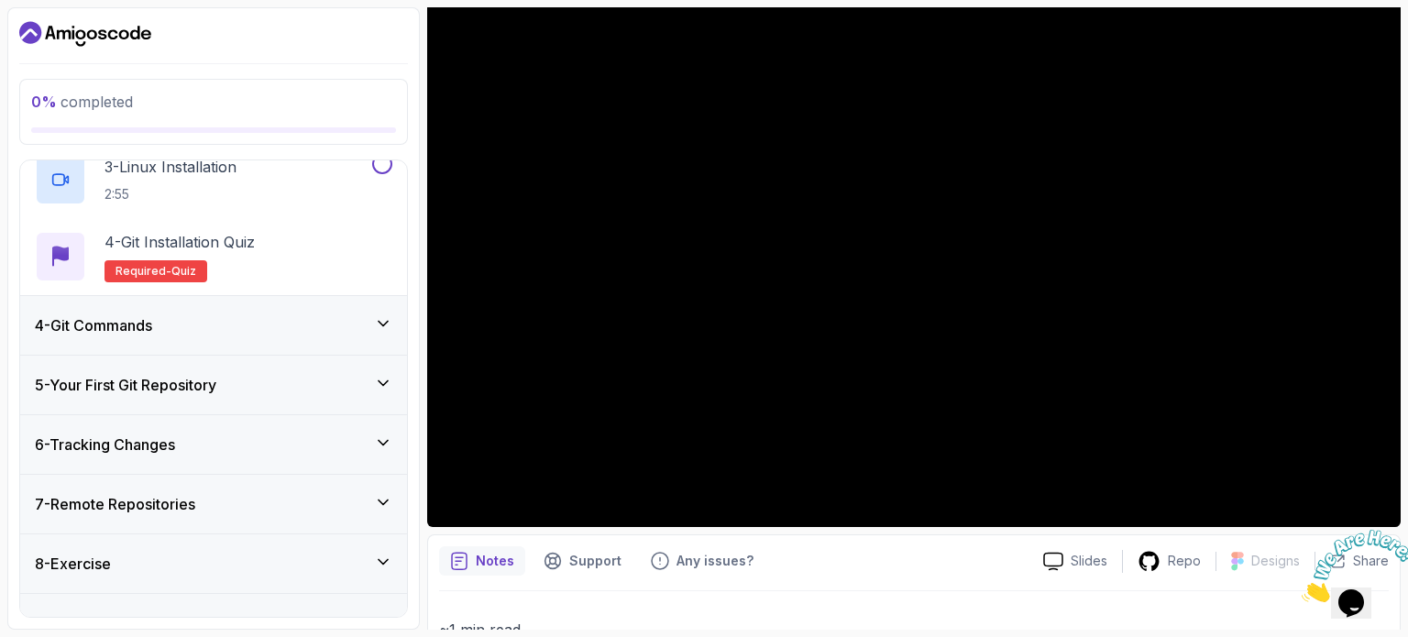
click at [195, 320] on div "4 - Git Commands" at bounding box center [213, 325] width 357 height 22
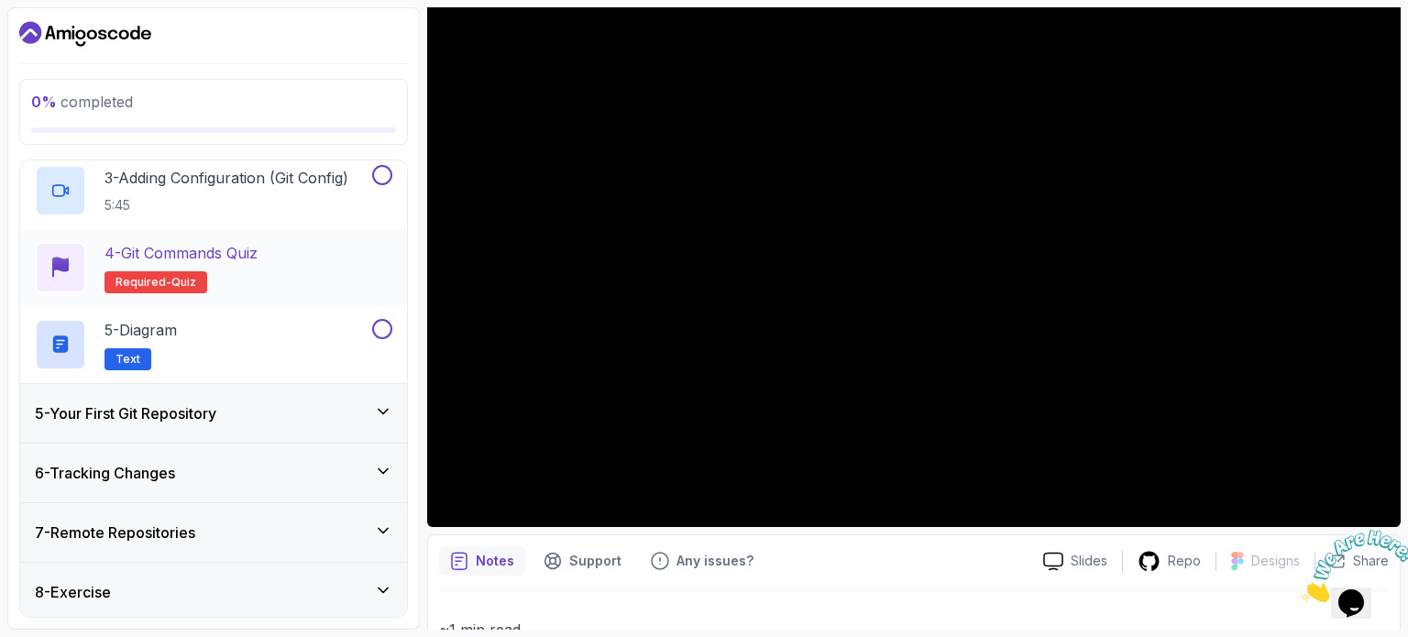
scroll to position [443, 0]
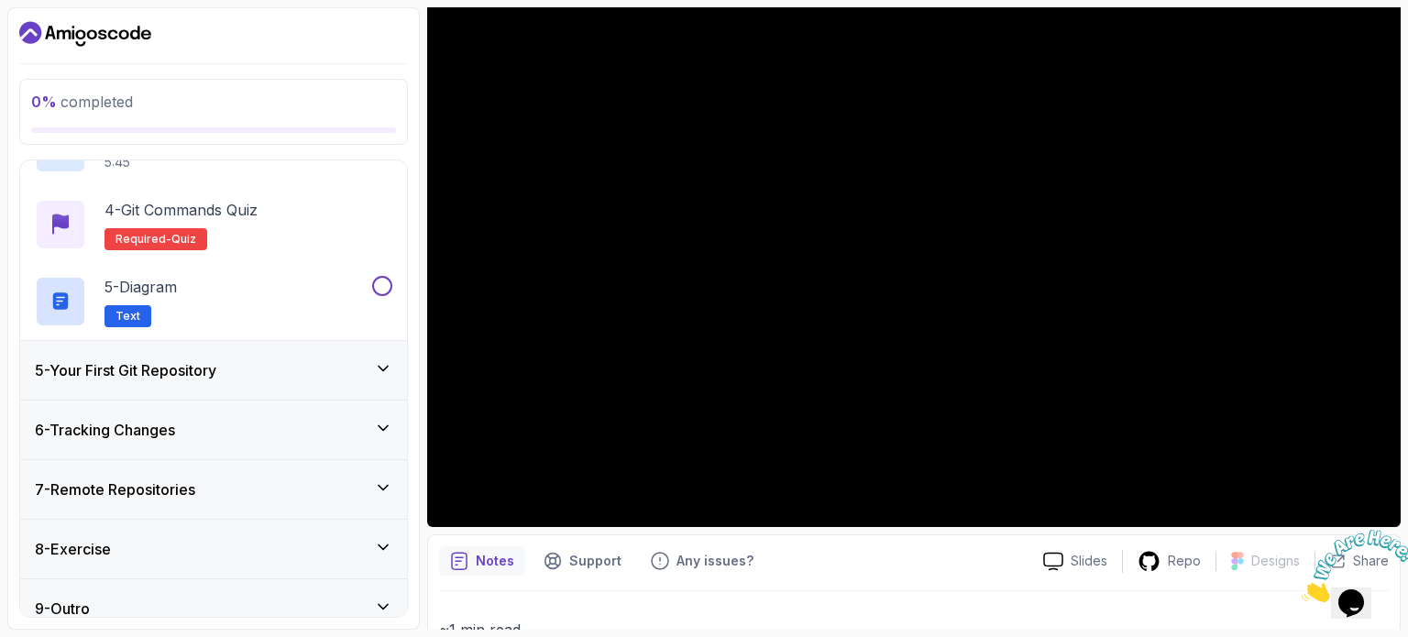
click at [176, 367] on h3 "5 - Your First Git Repository" at bounding box center [125, 370] width 181 height 22
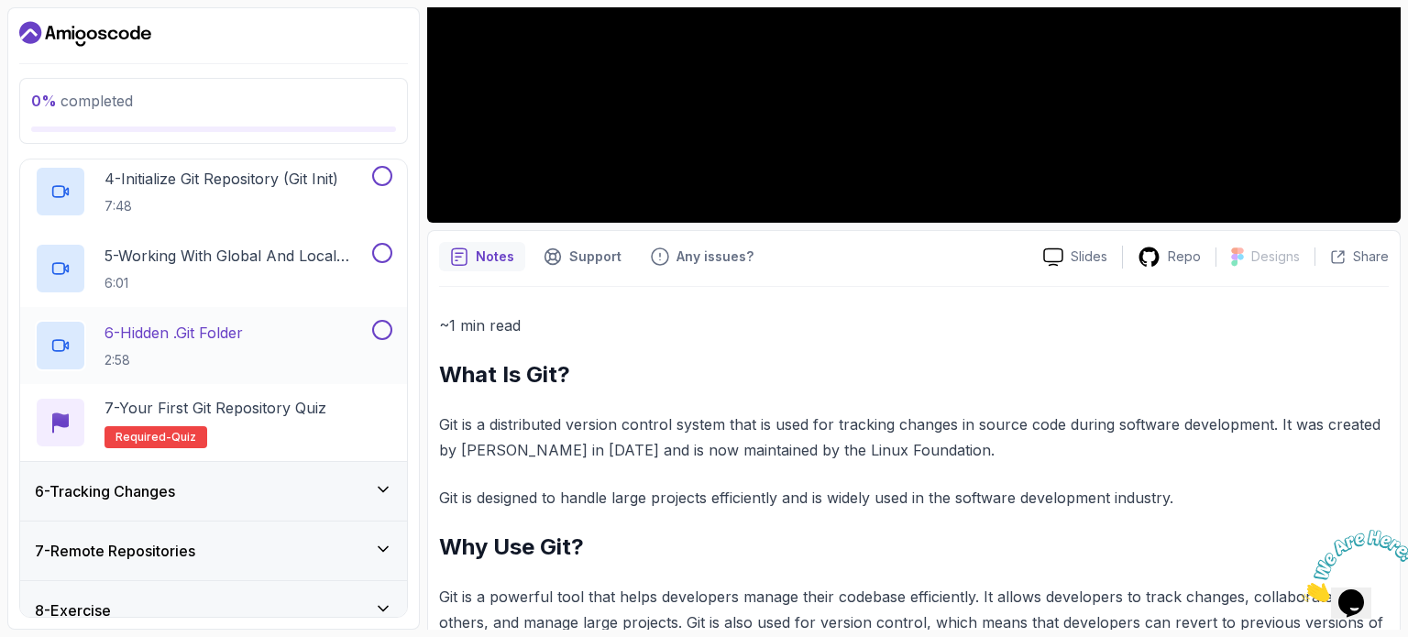
scroll to position [614, 0]
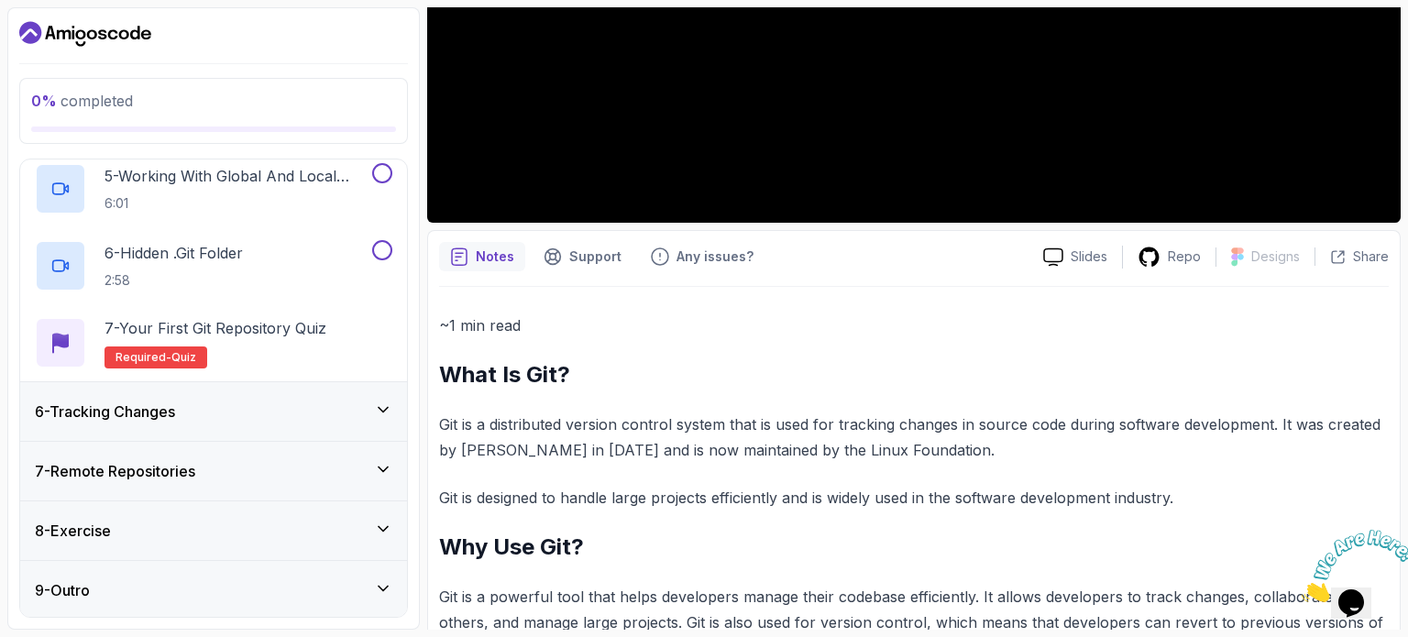
click at [189, 532] on div "8 - Exercise" at bounding box center [213, 531] width 357 height 22
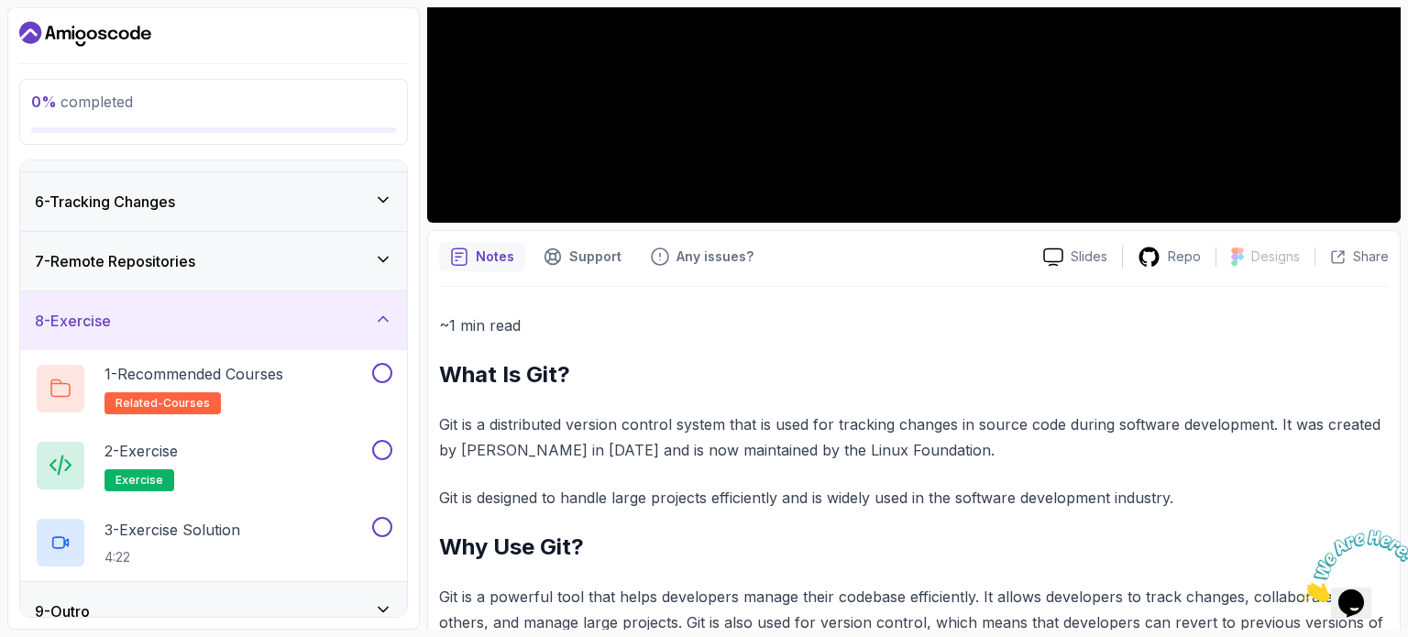
scroll to position [306, 0]
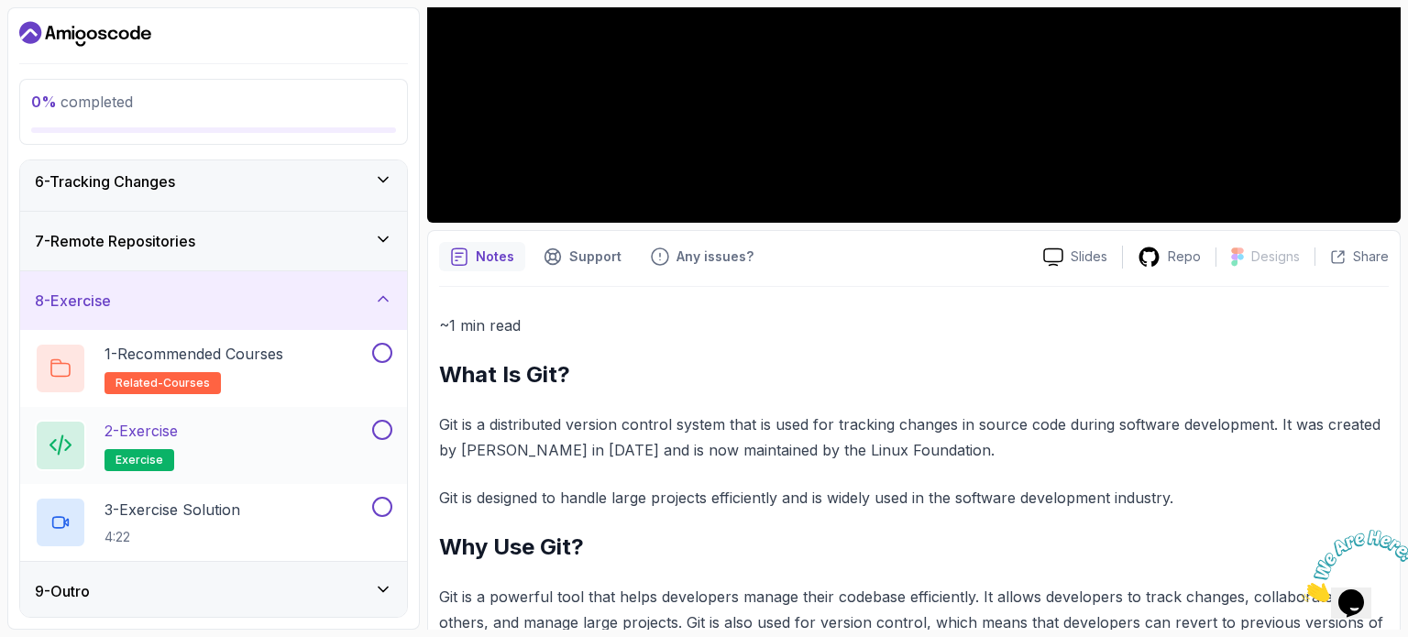
click at [158, 428] on p "2 - Exercise" at bounding box center [140, 431] width 73 height 22
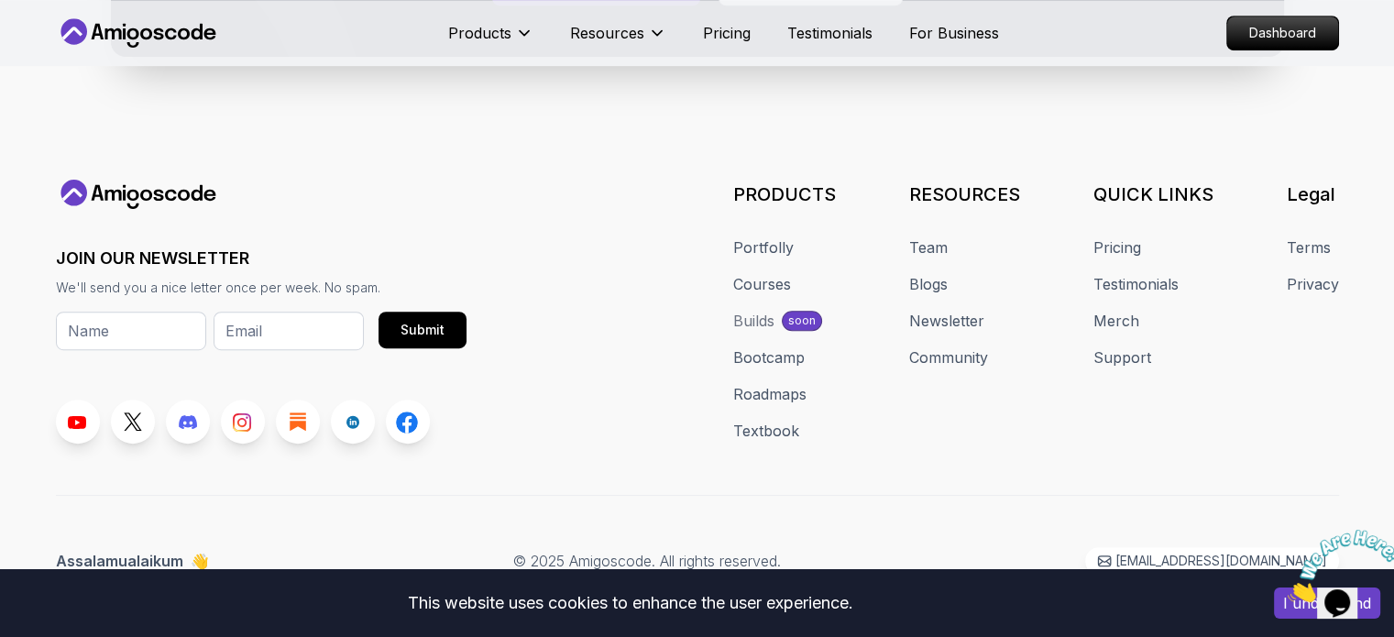
scroll to position [959, 0]
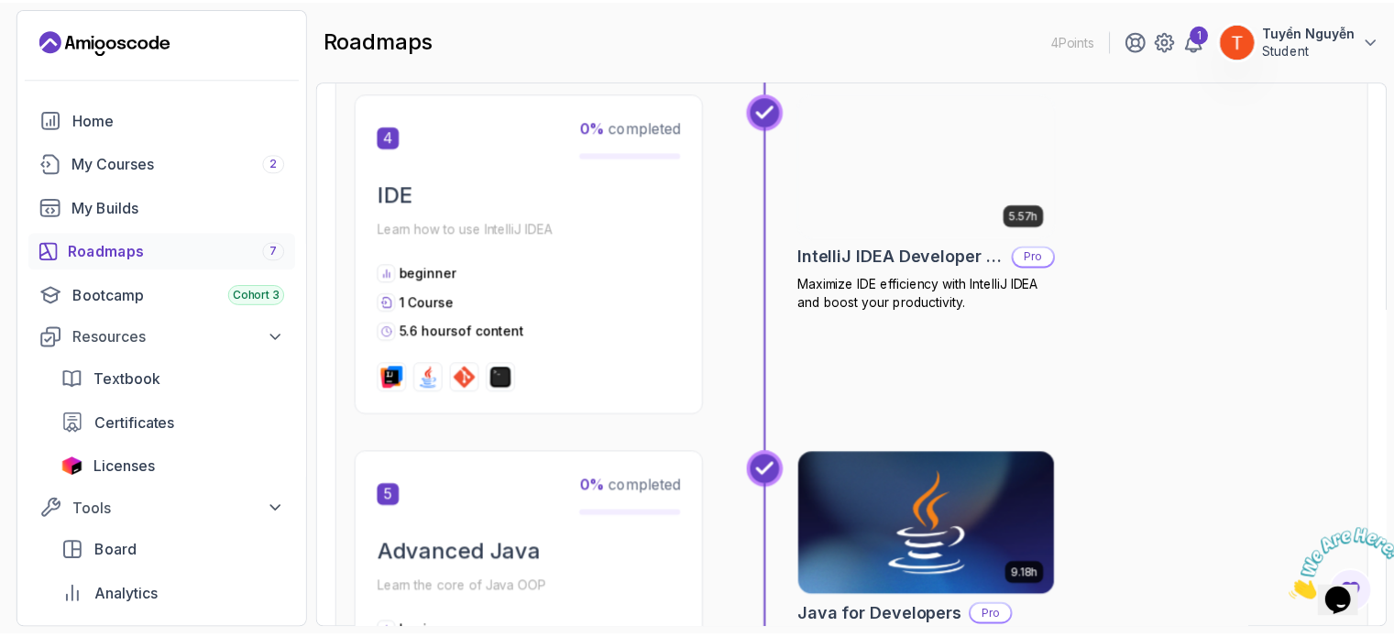
scroll to position [1654, 0]
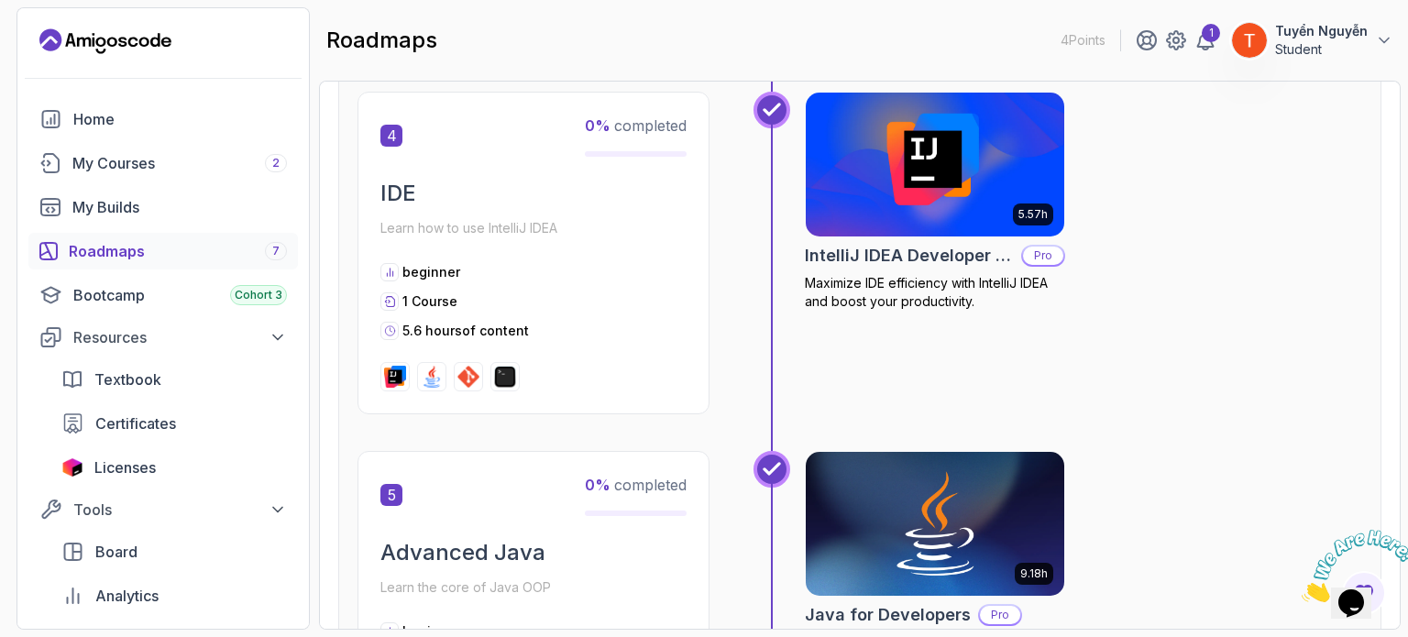
click at [900, 238] on div "5.57h IntelliJ IDEA Developer Guide Pro Maximize IDE efficiency with IntelliJ I…" at bounding box center [935, 202] width 260 height 220
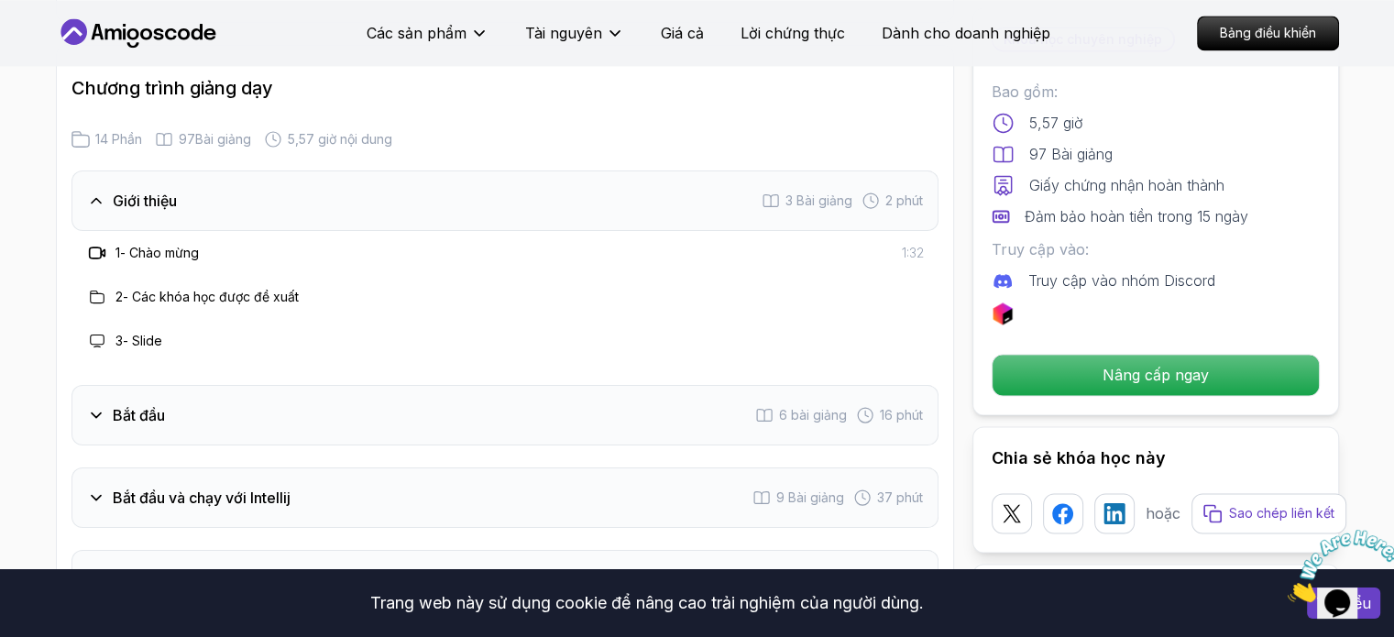
scroll to position [2845, 0]
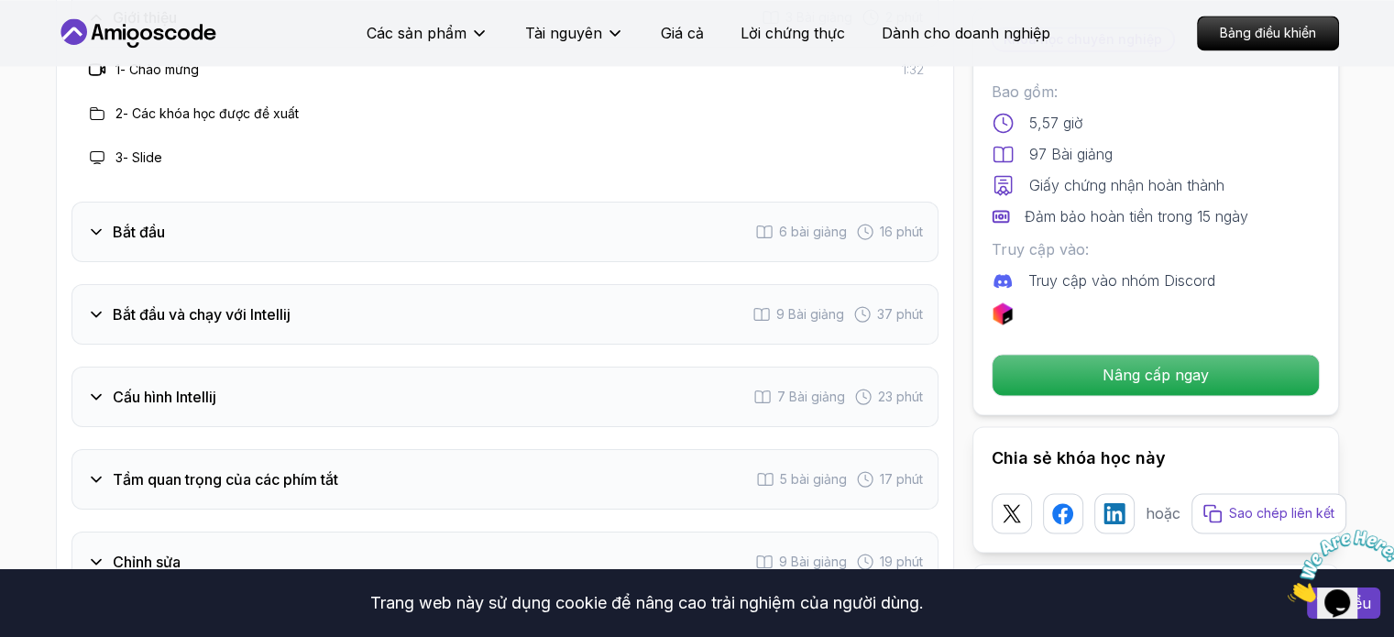
click at [278, 230] on div "Bắt đầu 6 bài giảng 16 phút" at bounding box center [504, 232] width 867 height 60
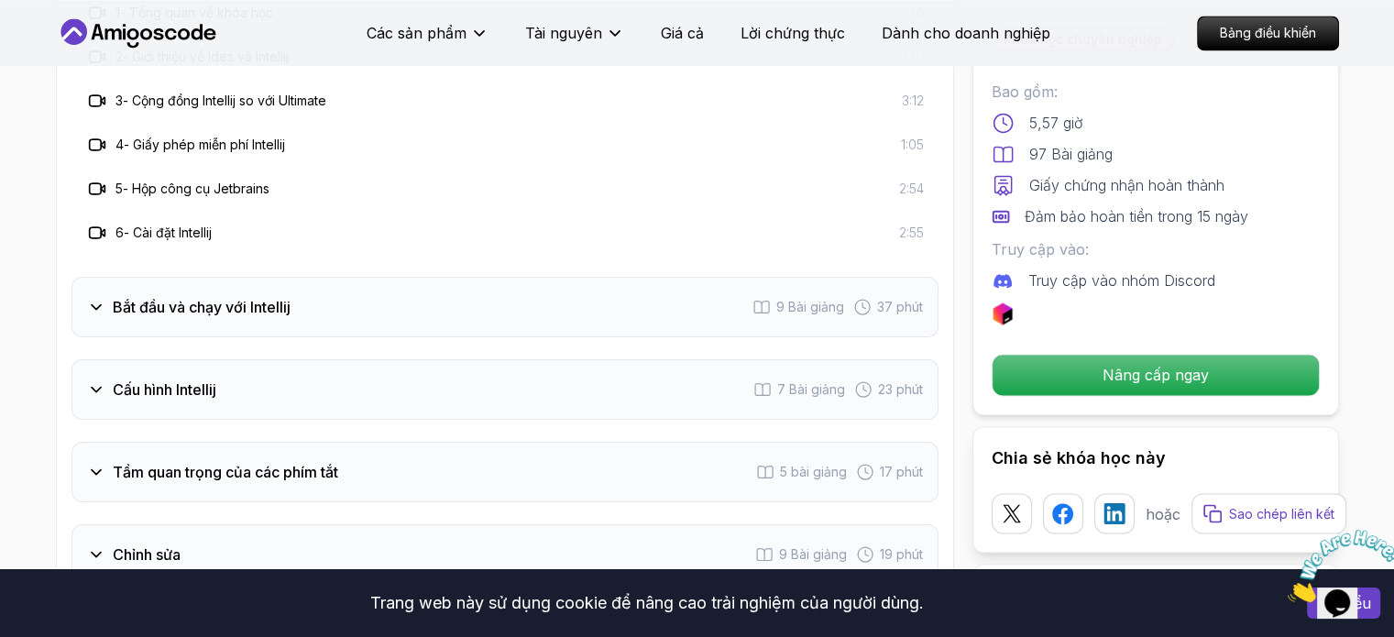
scroll to position [3029, 0]
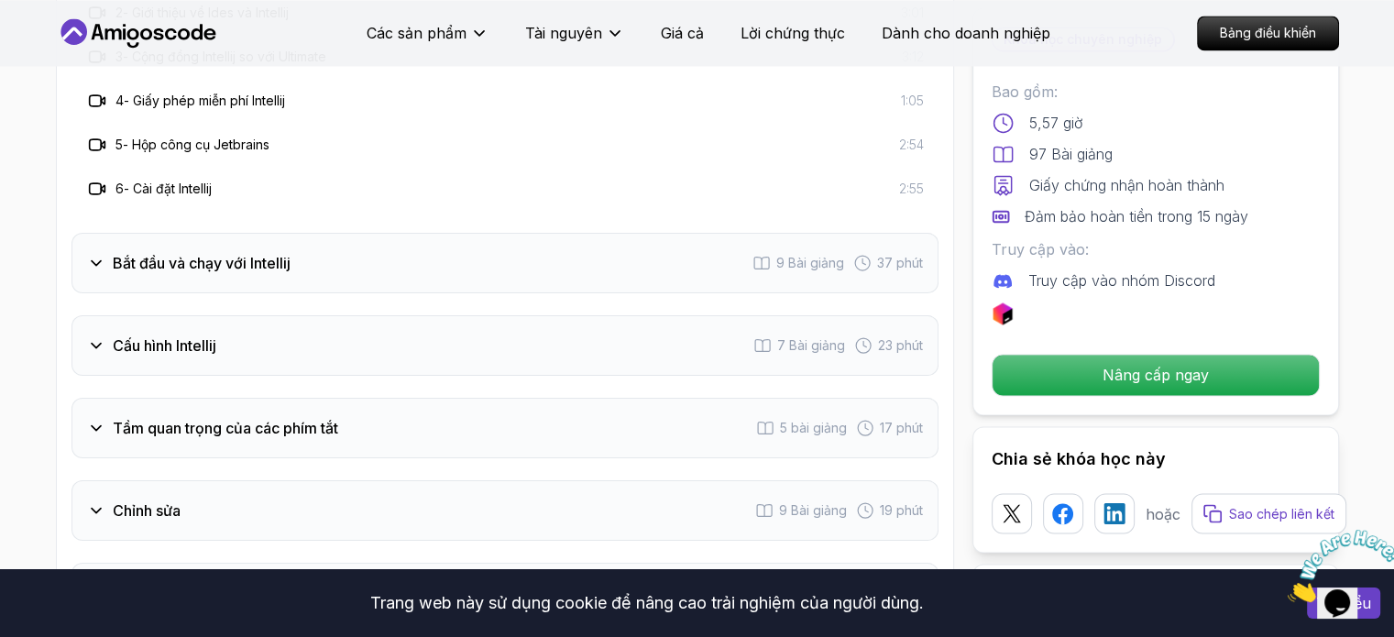
click at [205, 259] on font "Bắt đầu và chạy với Intellij" at bounding box center [202, 263] width 178 height 18
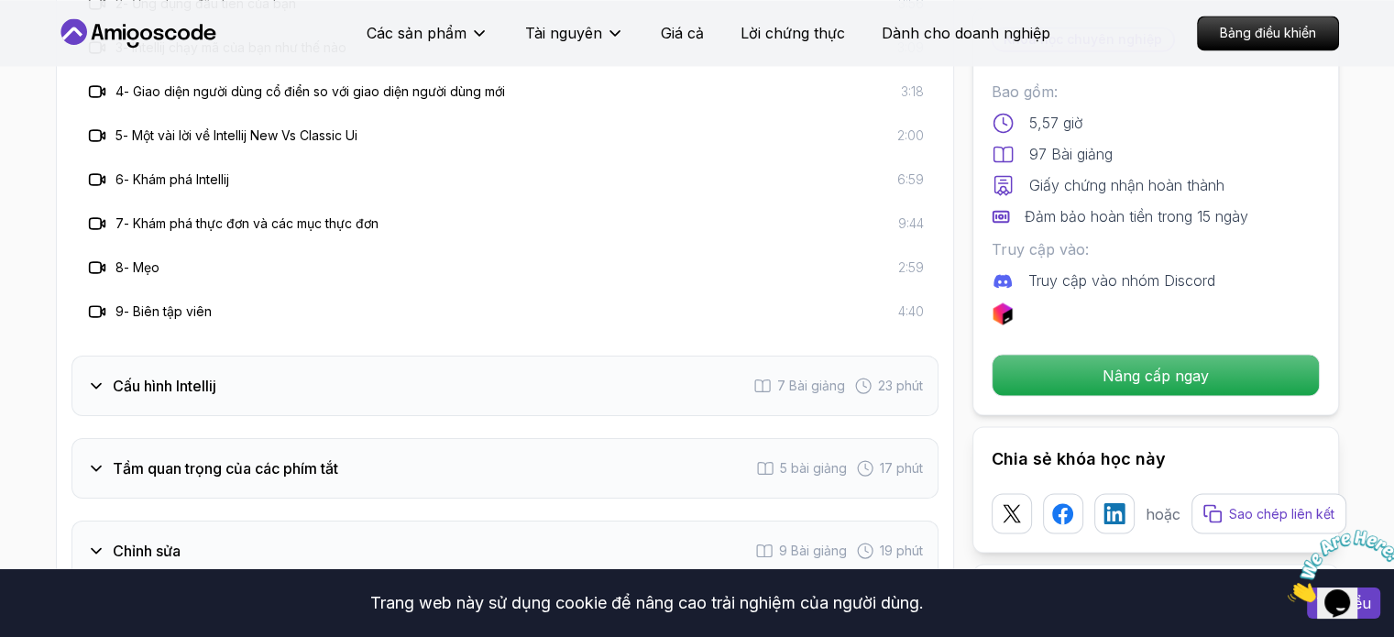
scroll to position [3212, 0]
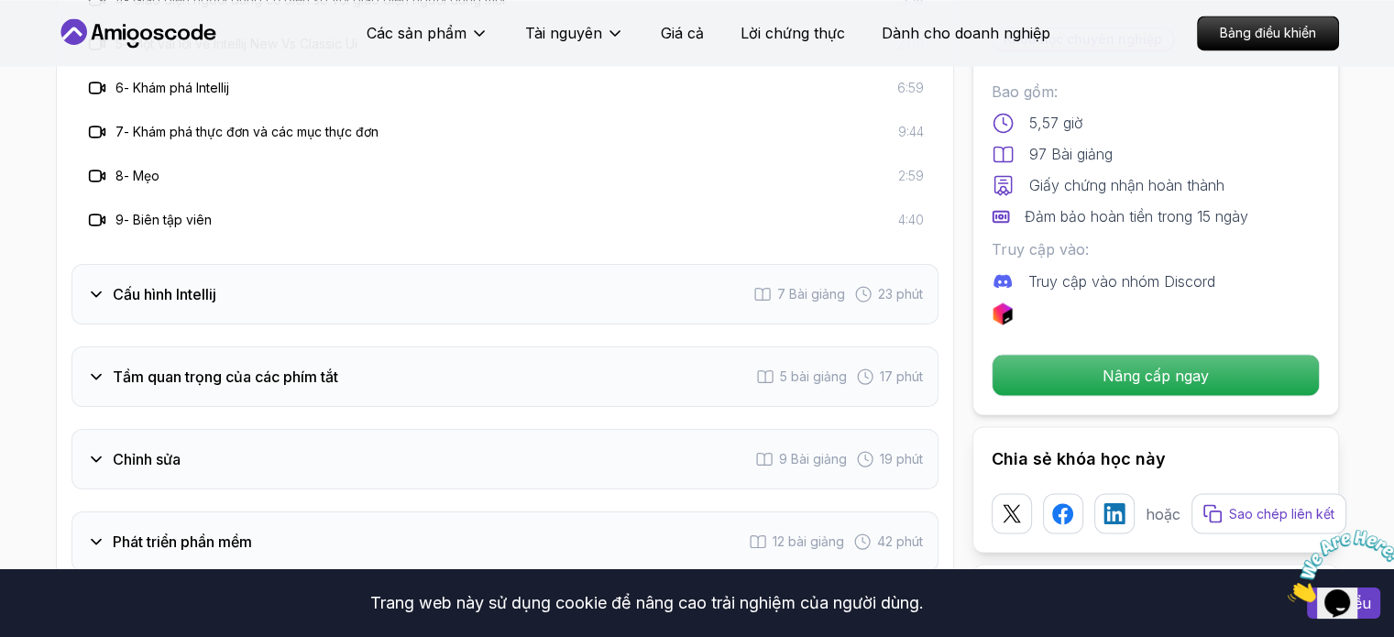
click at [170, 374] on font "Tầm quan trọng của các phím tắt" at bounding box center [225, 377] width 225 height 18
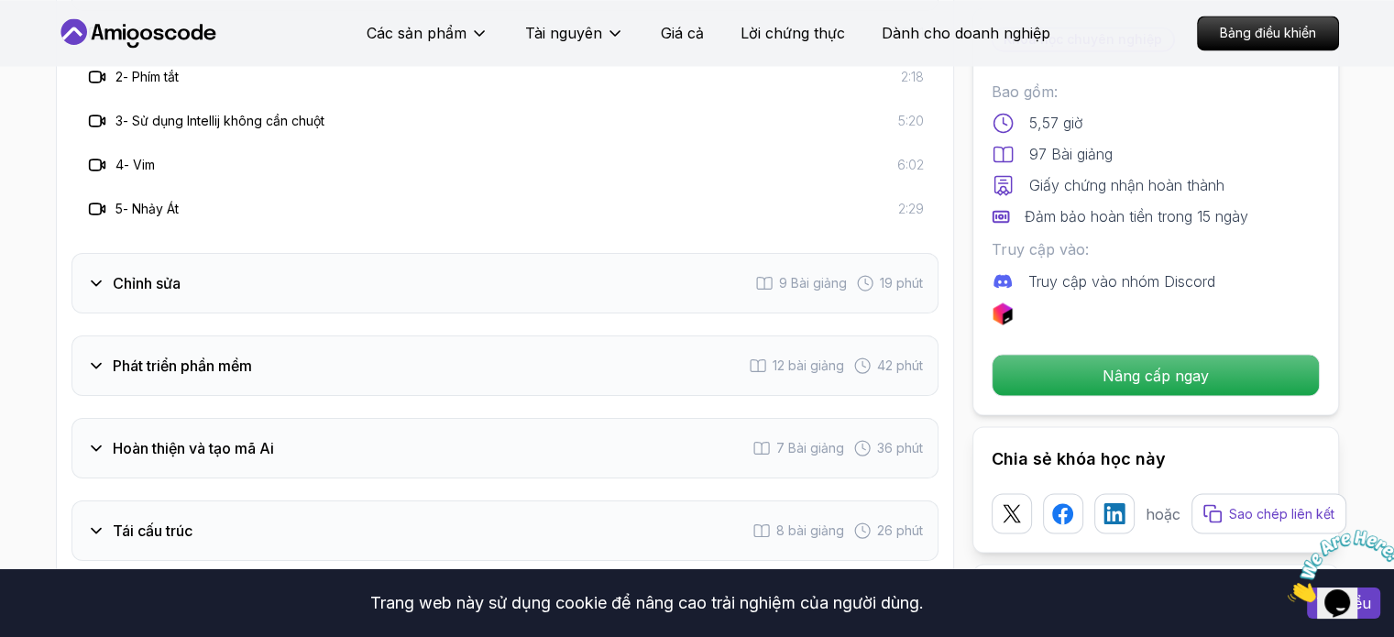
scroll to position [3029, 0]
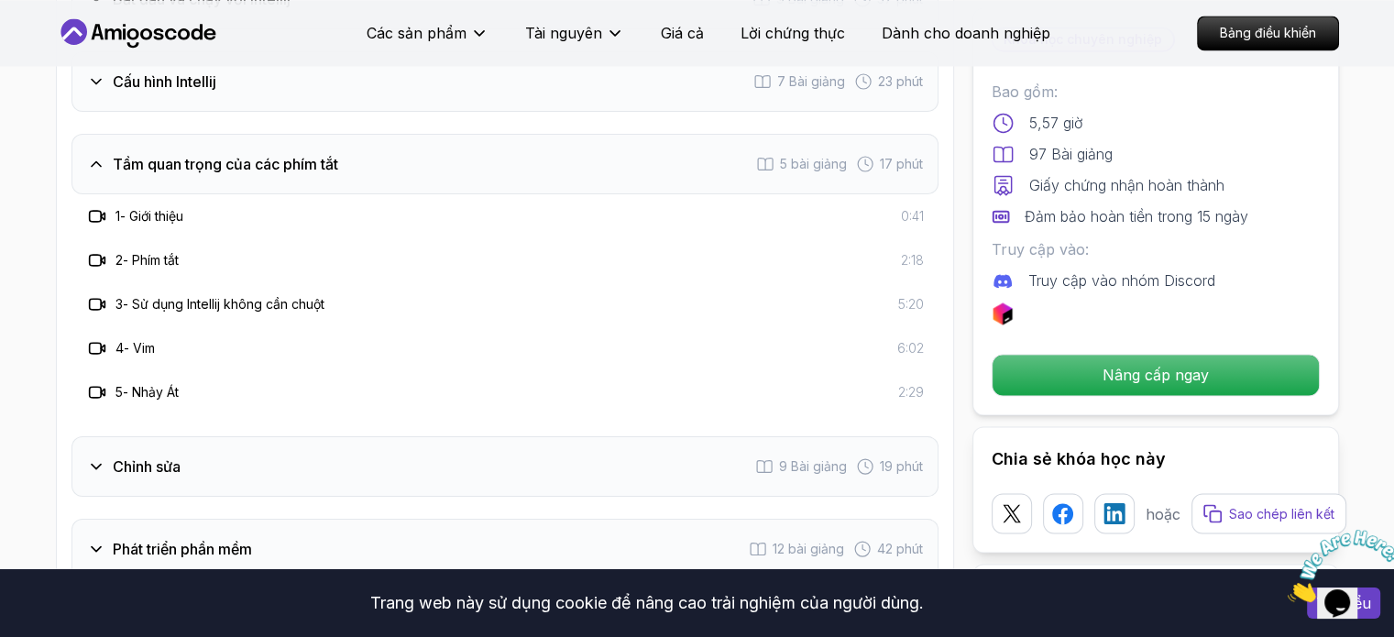
click at [202, 300] on font "Sử dụng Intellij không cần chuột" at bounding box center [228, 304] width 192 height 16
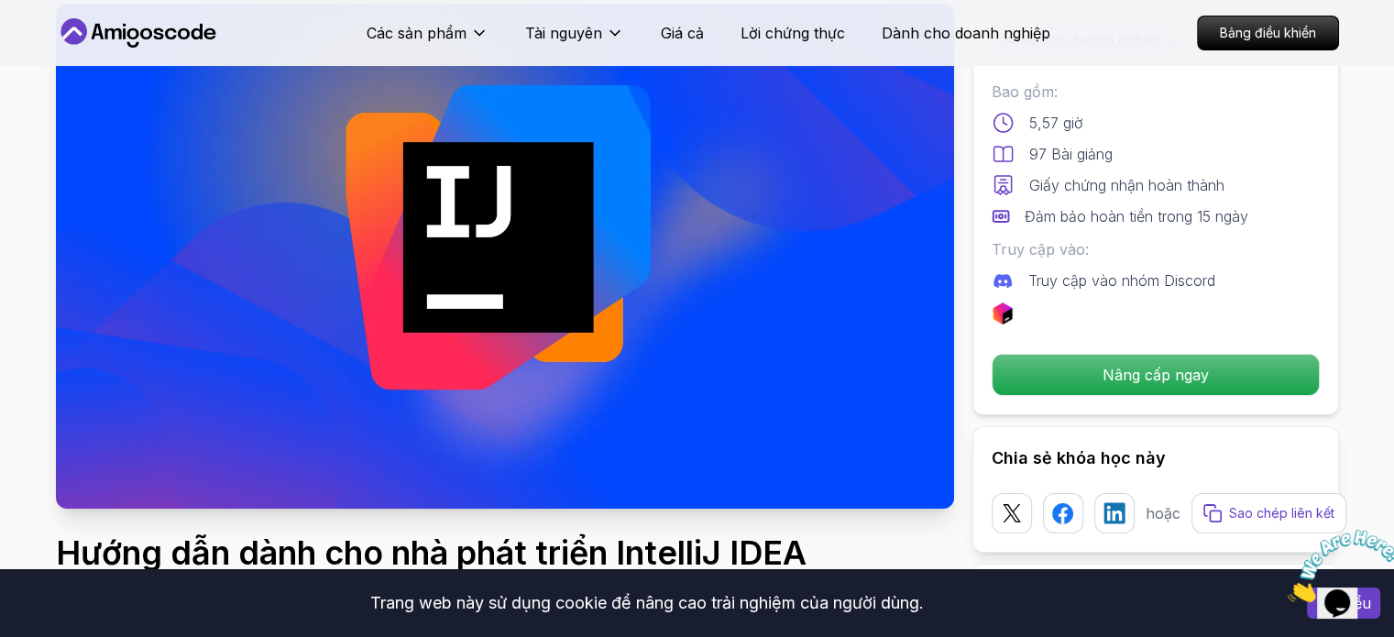
scroll to position [0, 0]
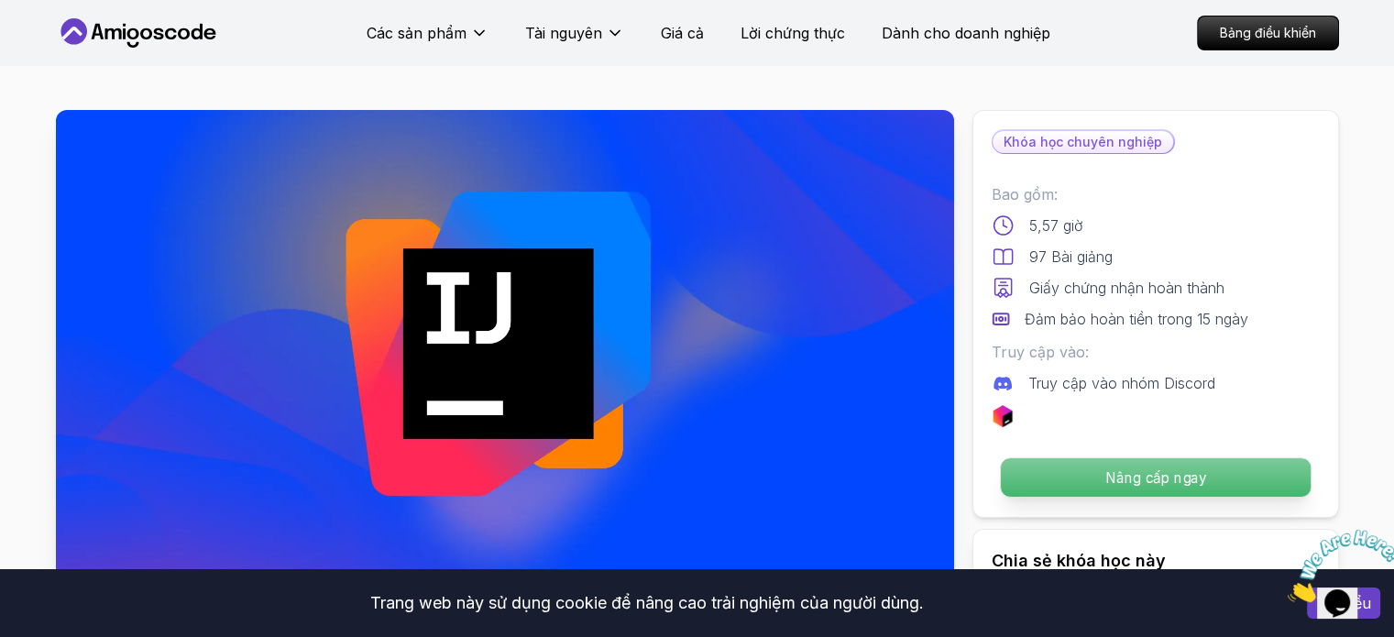
click at [1104, 476] on p "Nâng cấp ngay" at bounding box center [1155, 477] width 310 height 38
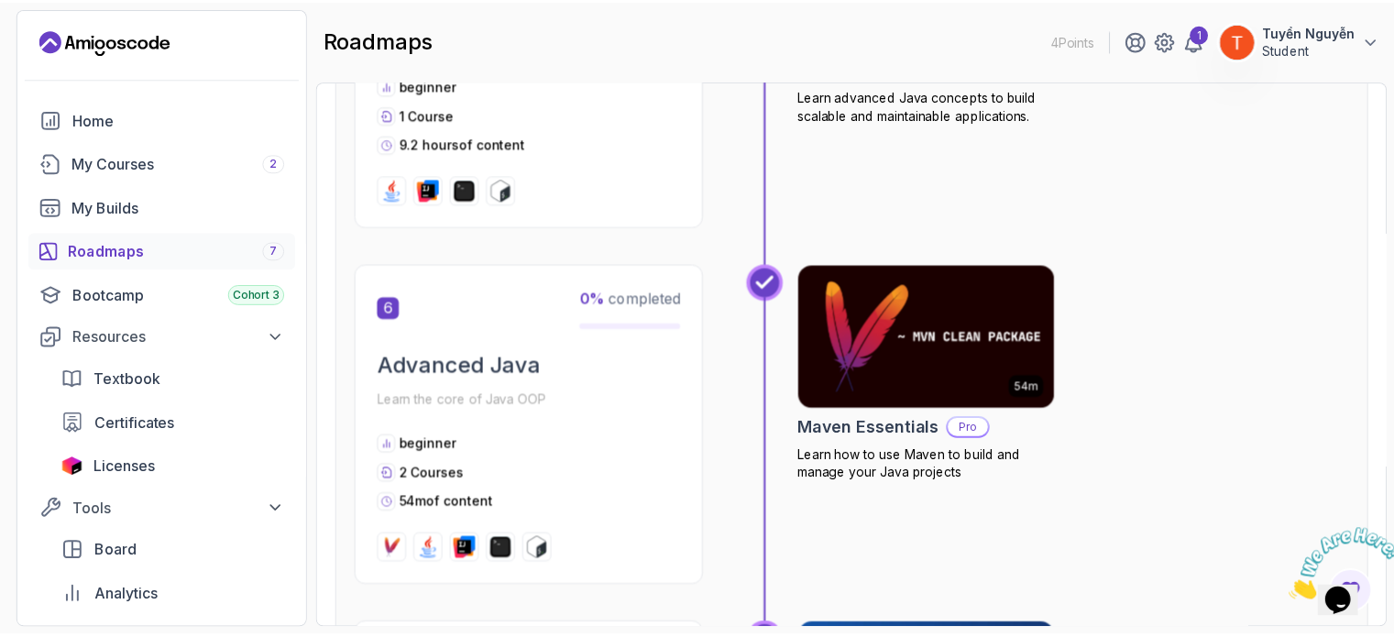
scroll to position [2292, 0]
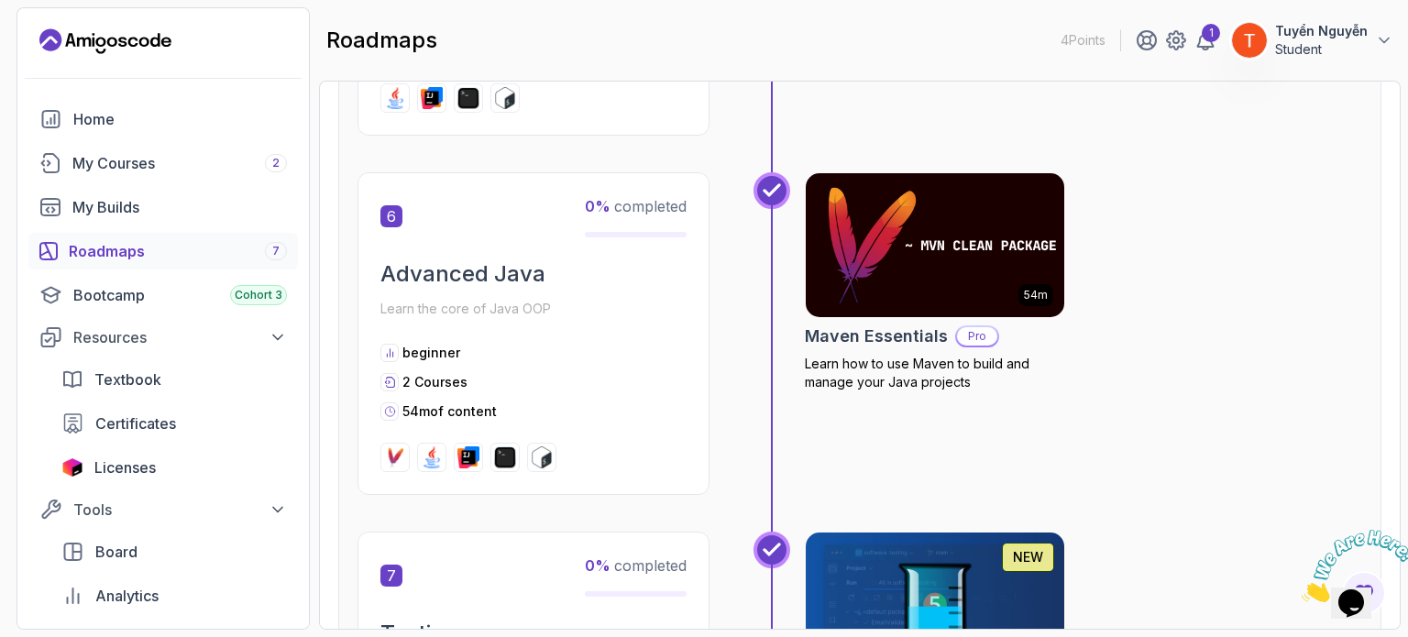
click at [894, 328] on h2 "Maven Essentials" at bounding box center [876, 337] width 143 height 26
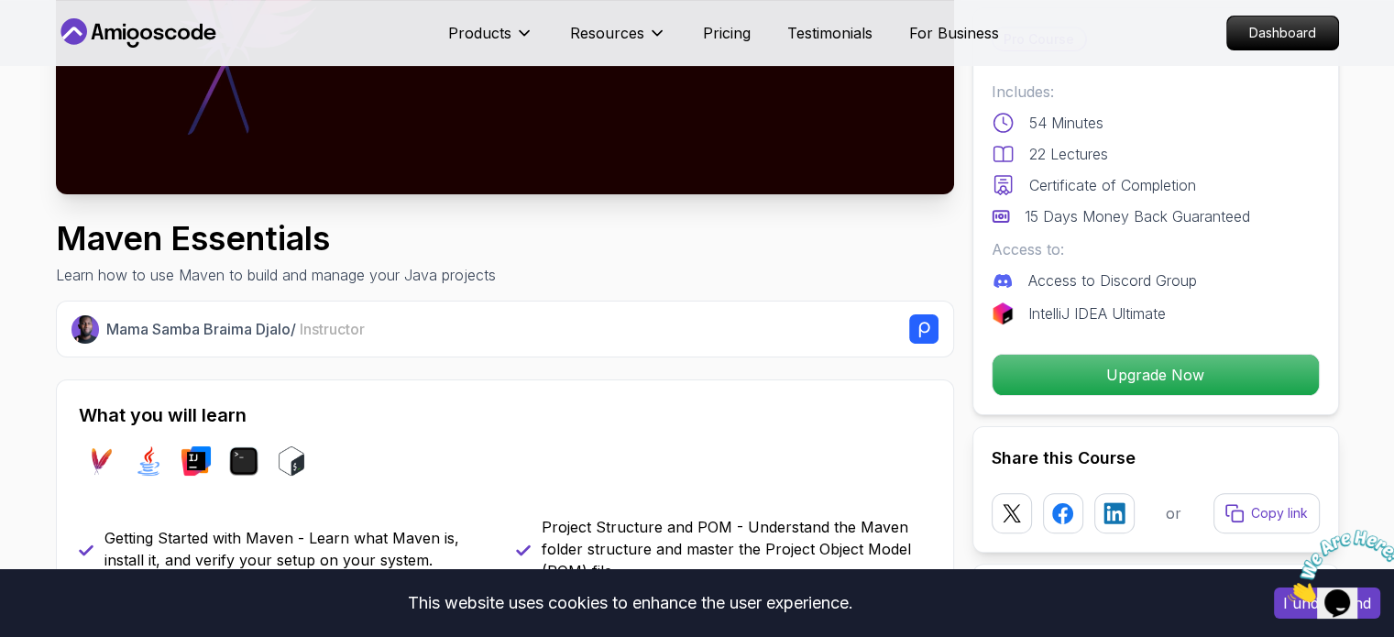
scroll to position [257, 0]
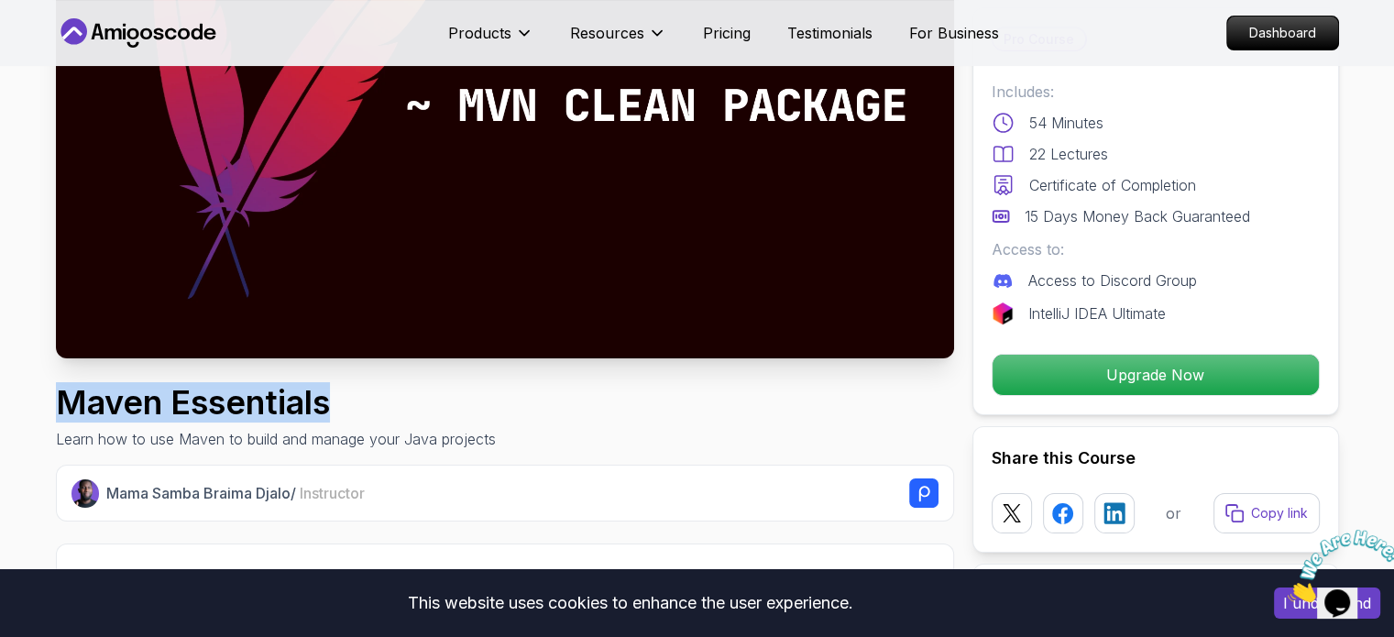
copy h1 "Maven Essentials"
drag, startPoint x: 50, startPoint y: 399, endPoint x: 336, endPoint y: 408, distance: 286.1
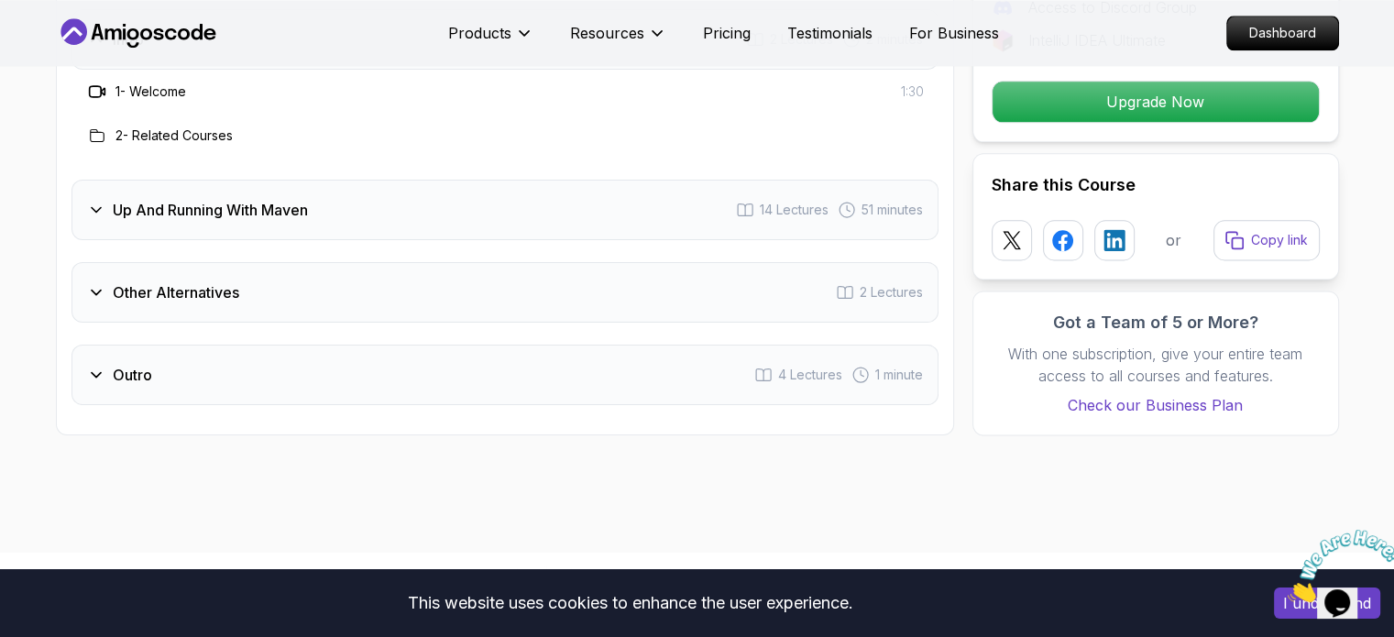
scroll to position [2182, 0]
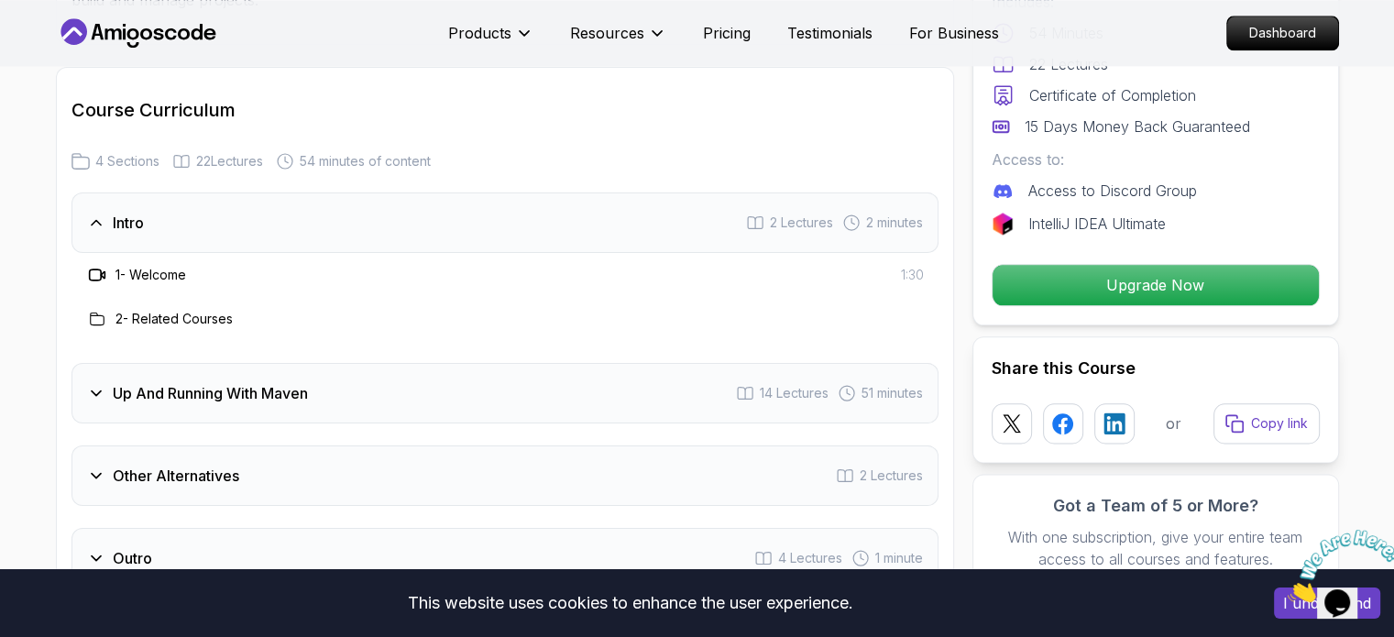
click at [226, 385] on h3 "Up And Running With Maven" at bounding box center [210, 393] width 195 height 22
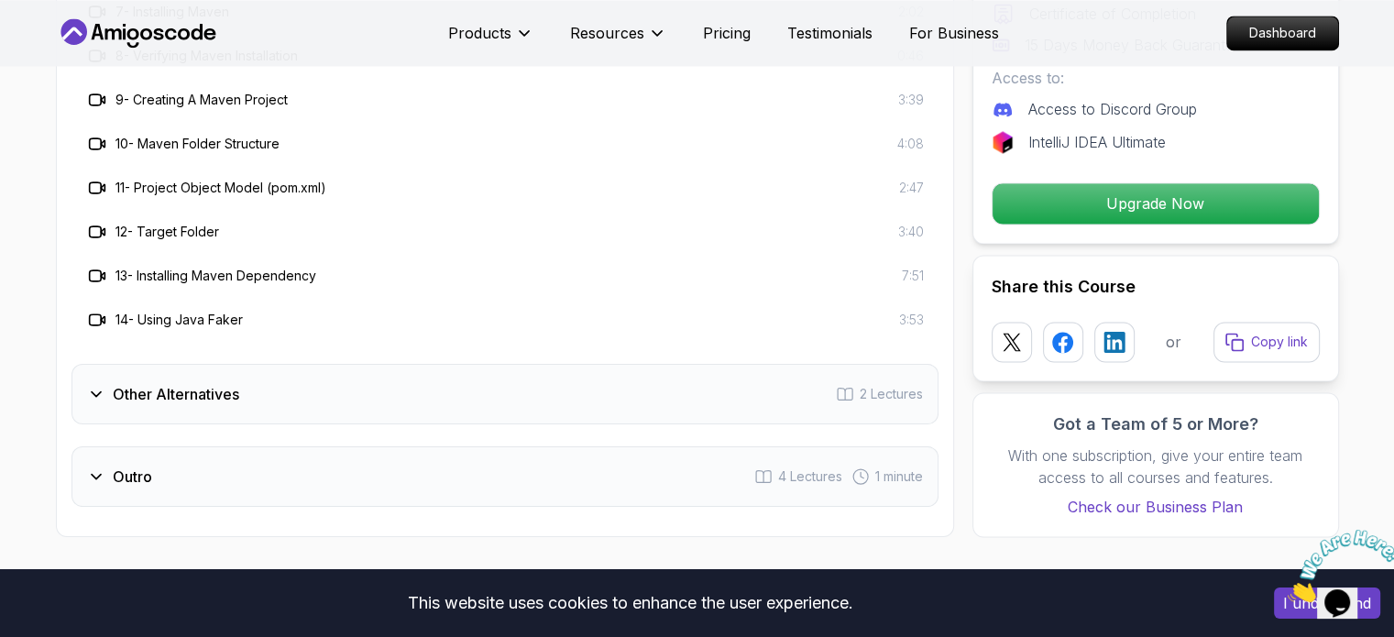
scroll to position [2823, 0]
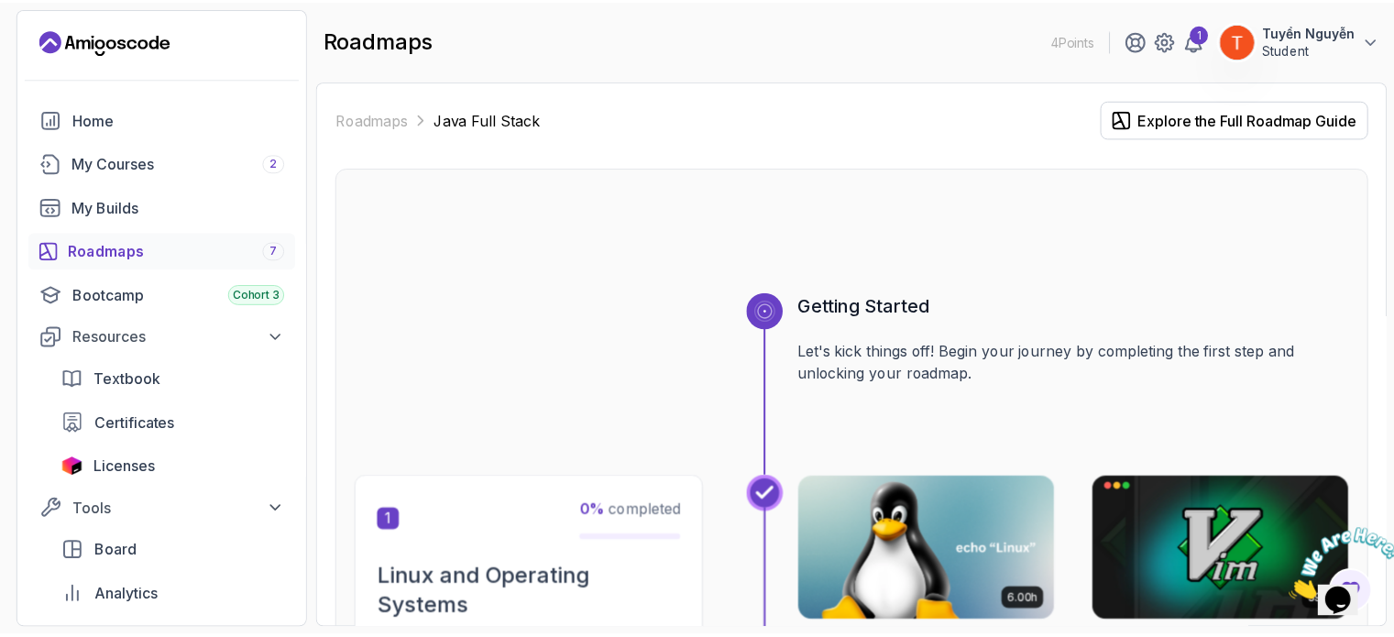
scroll to position [183, 0]
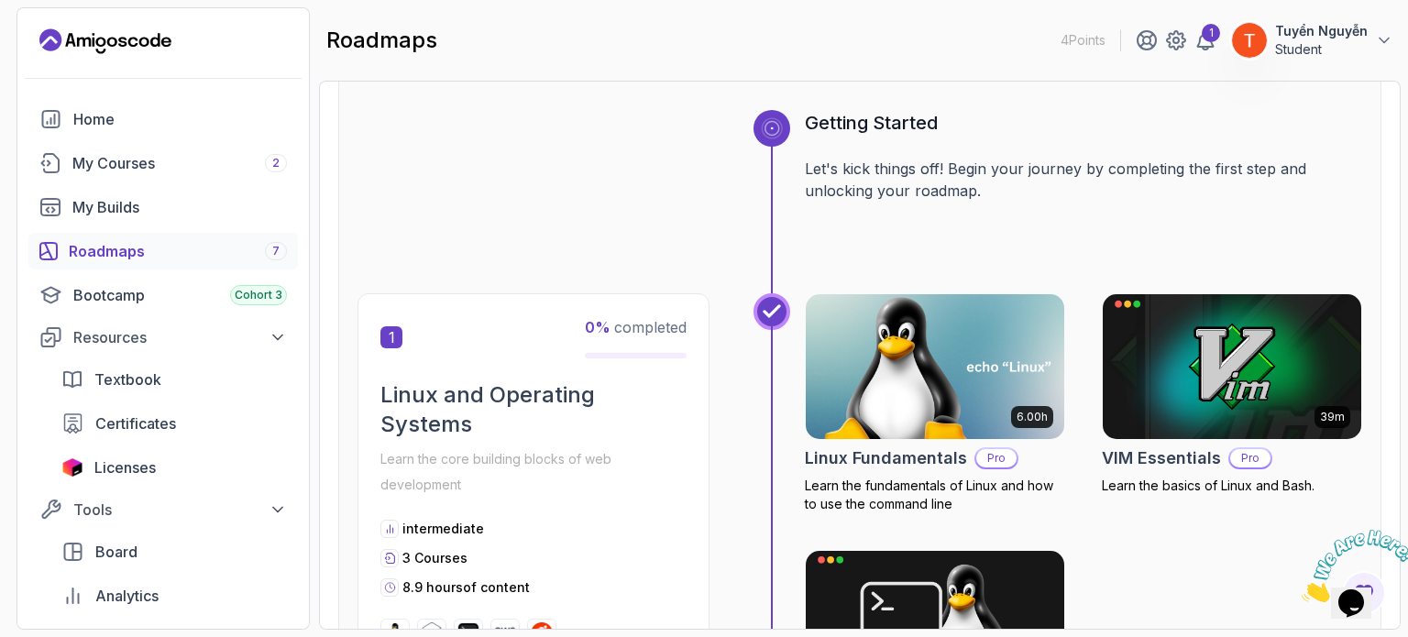
click at [936, 419] on img at bounding box center [934, 367] width 271 height 152
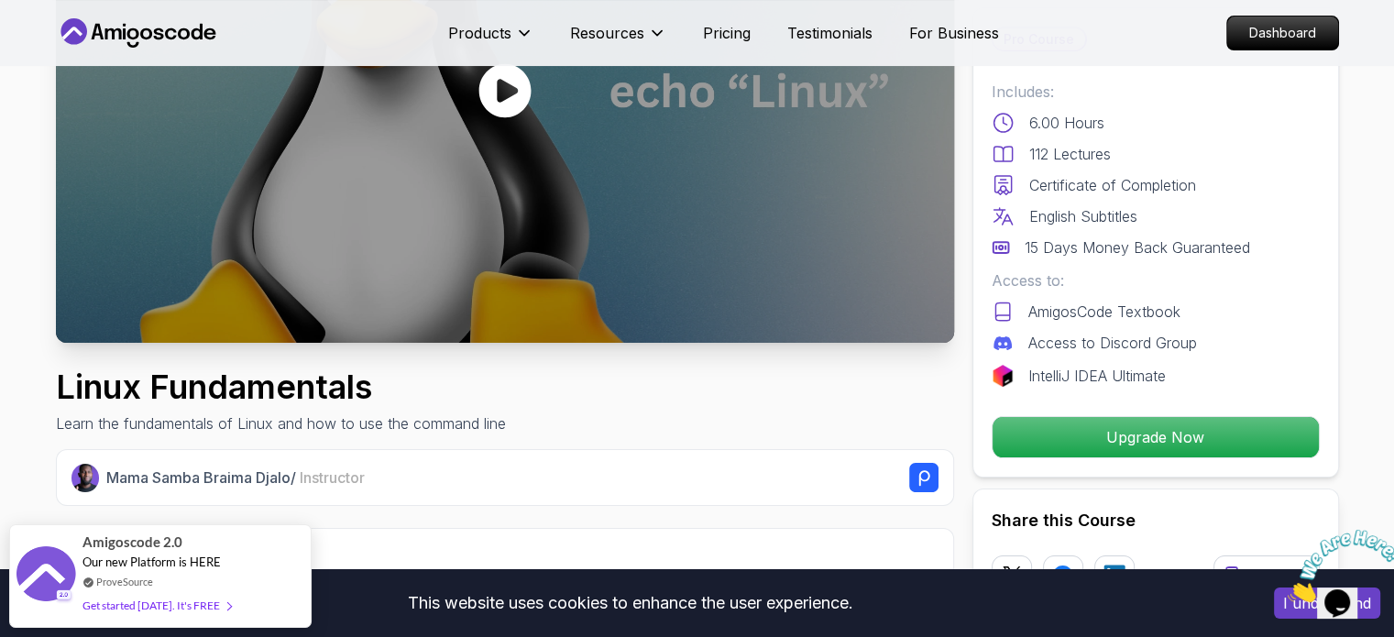
scroll to position [275, 0]
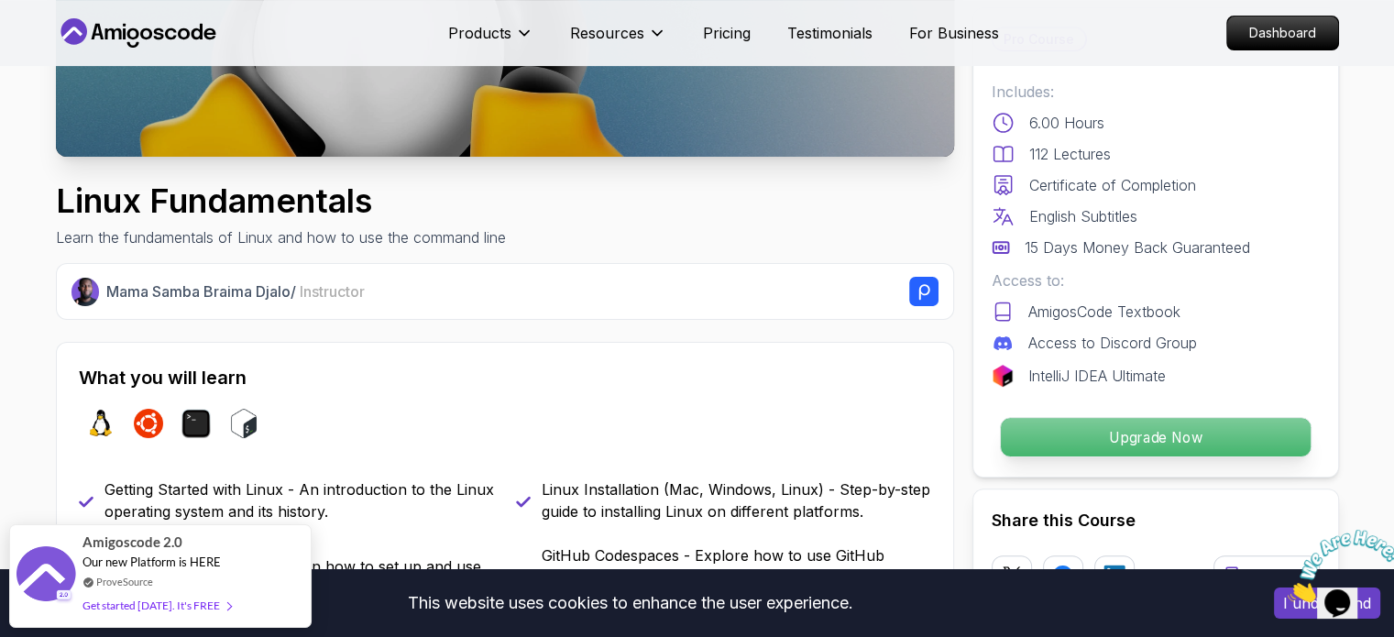
click at [1046, 437] on p "Upgrade Now" at bounding box center [1155, 437] width 310 height 38
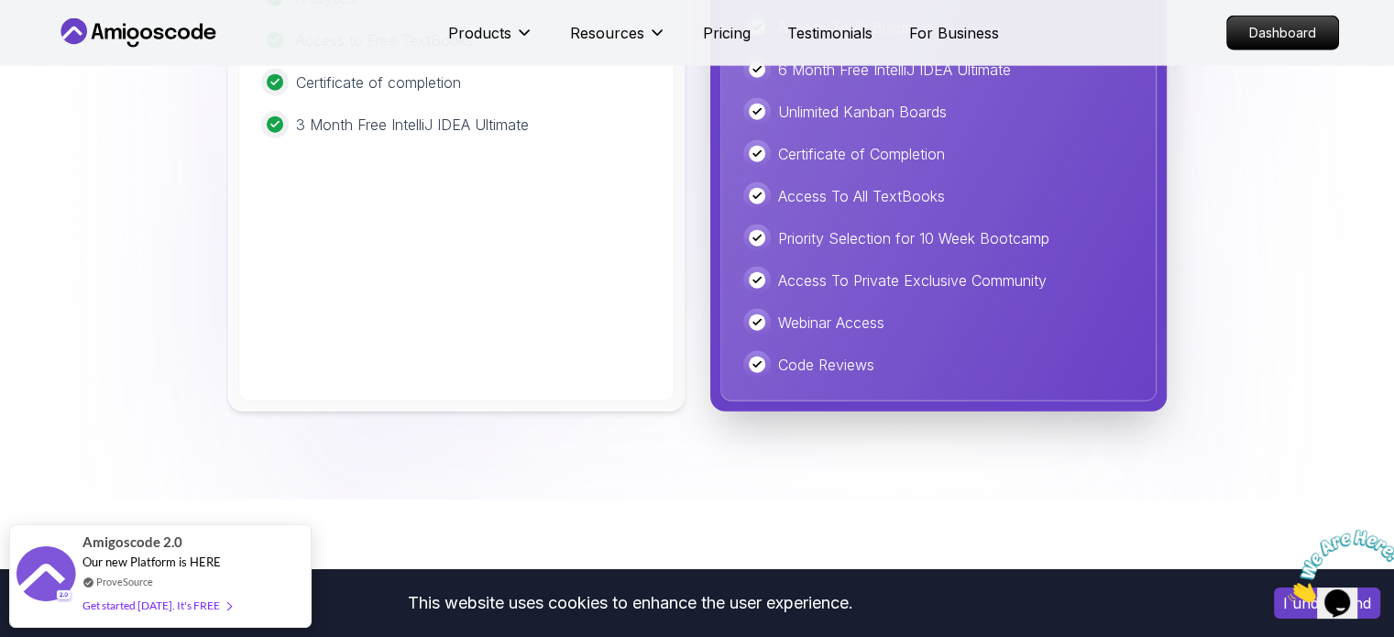
scroll to position [4295, 0]
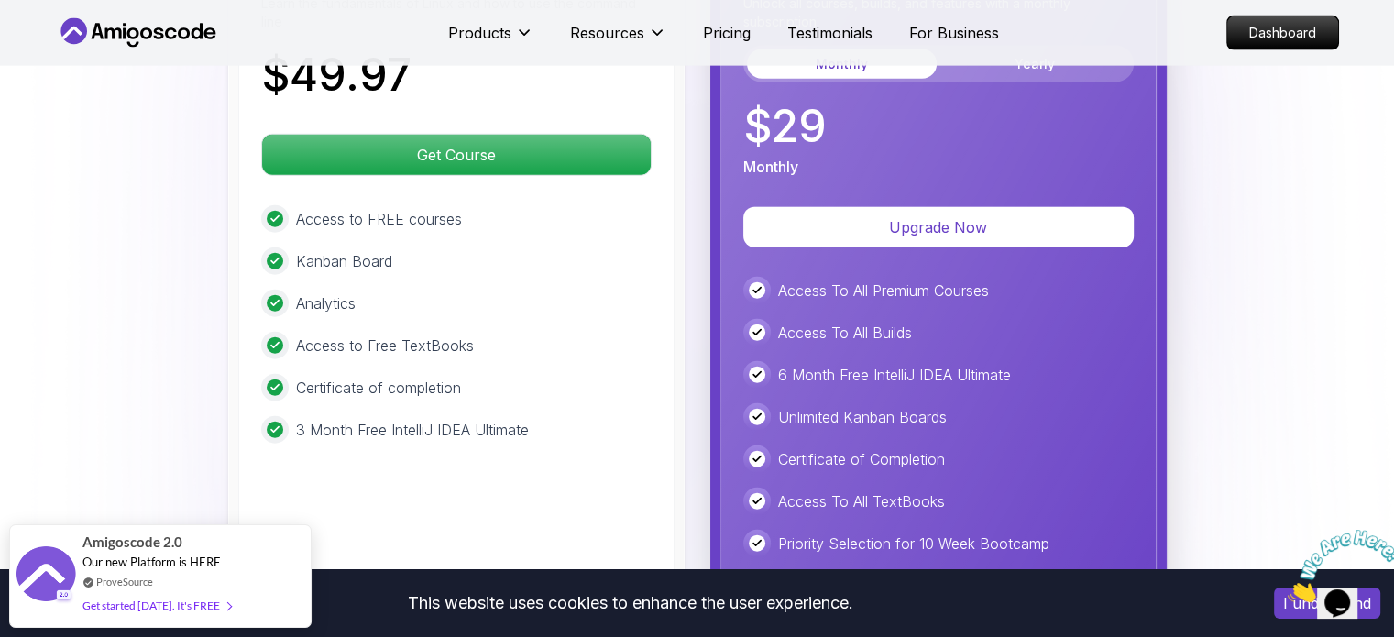
click at [908, 197] on div "Monthly Plan Unlock all courses, builds, and features with a monthly subscripti…" at bounding box center [938, 312] width 436 height 790
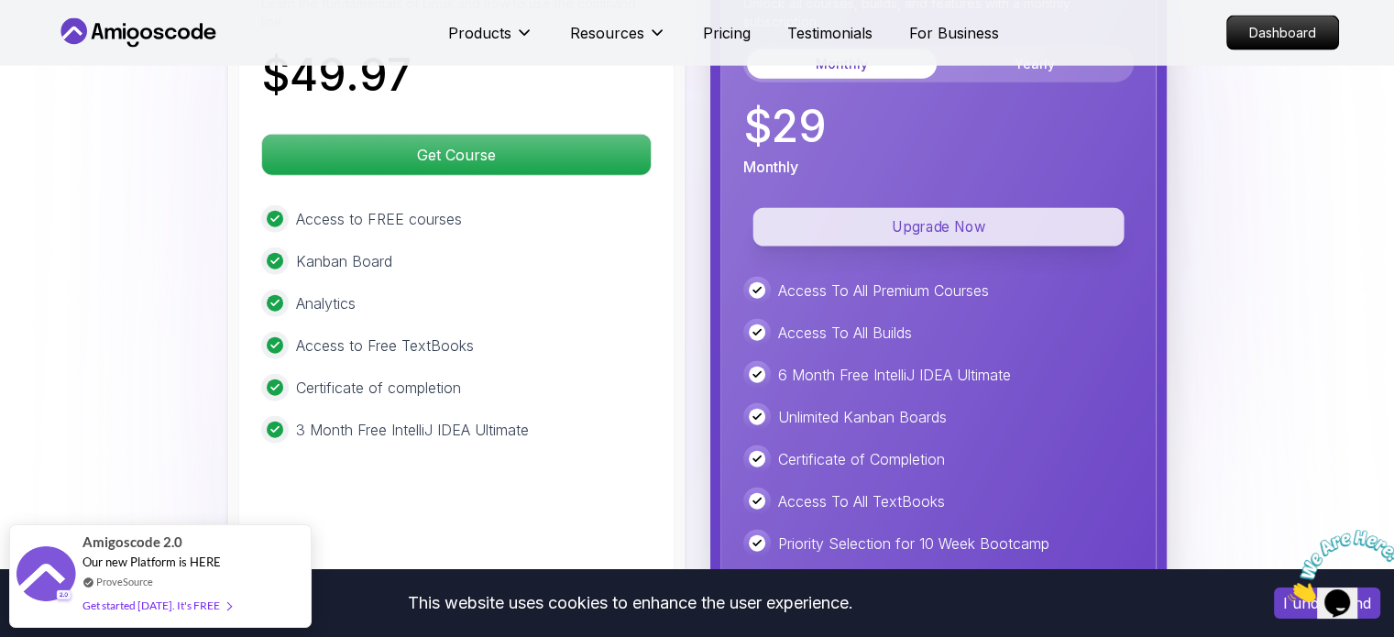
click at [892, 220] on p "Upgrade Now" at bounding box center [938, 227] width 371 height 38
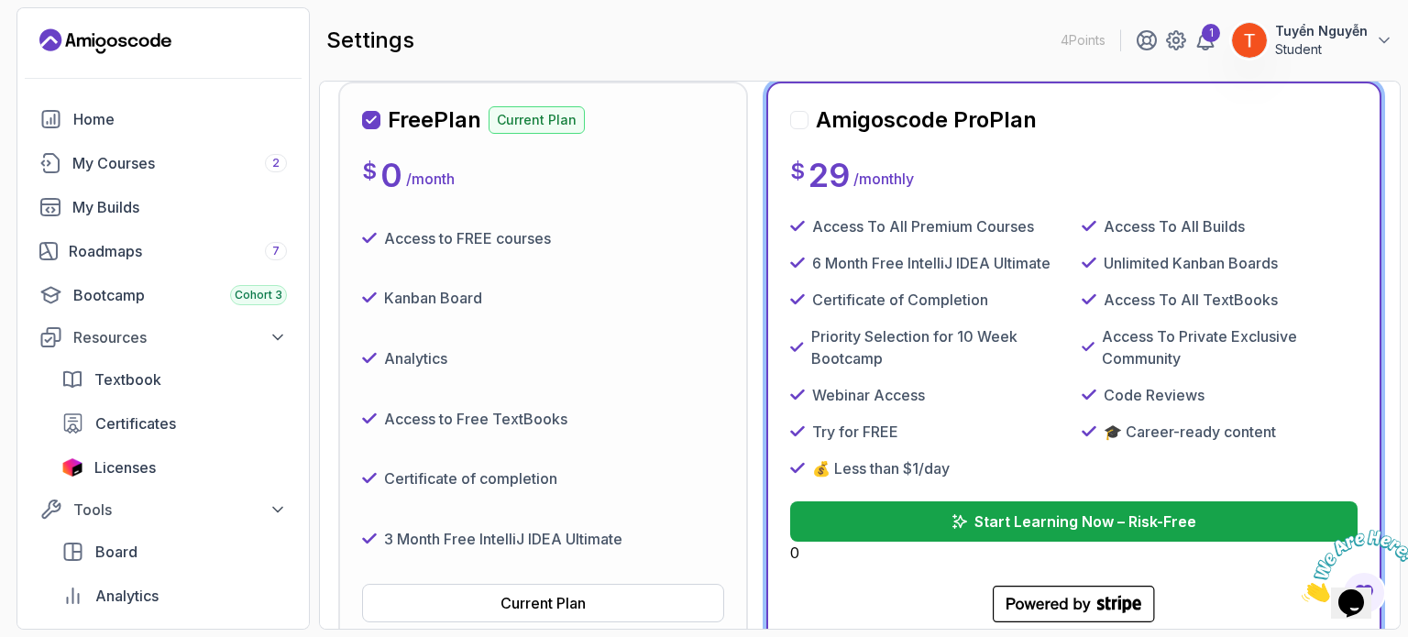
scroll to position [248, 0]
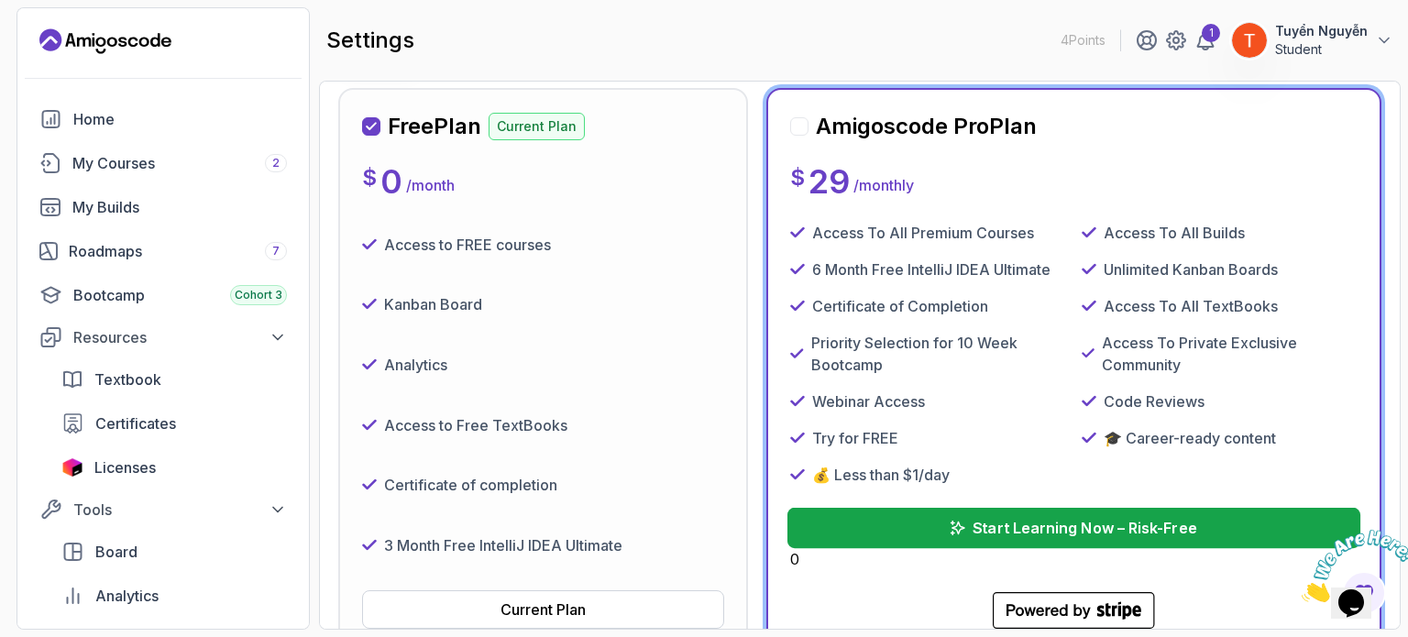
click at [1049, 522] on p "Start Learning Now – Risk-Free" at bounding box center [1085, 528] width 224 height 22
